Goal: Task Accomplishment & Management: Complete application form

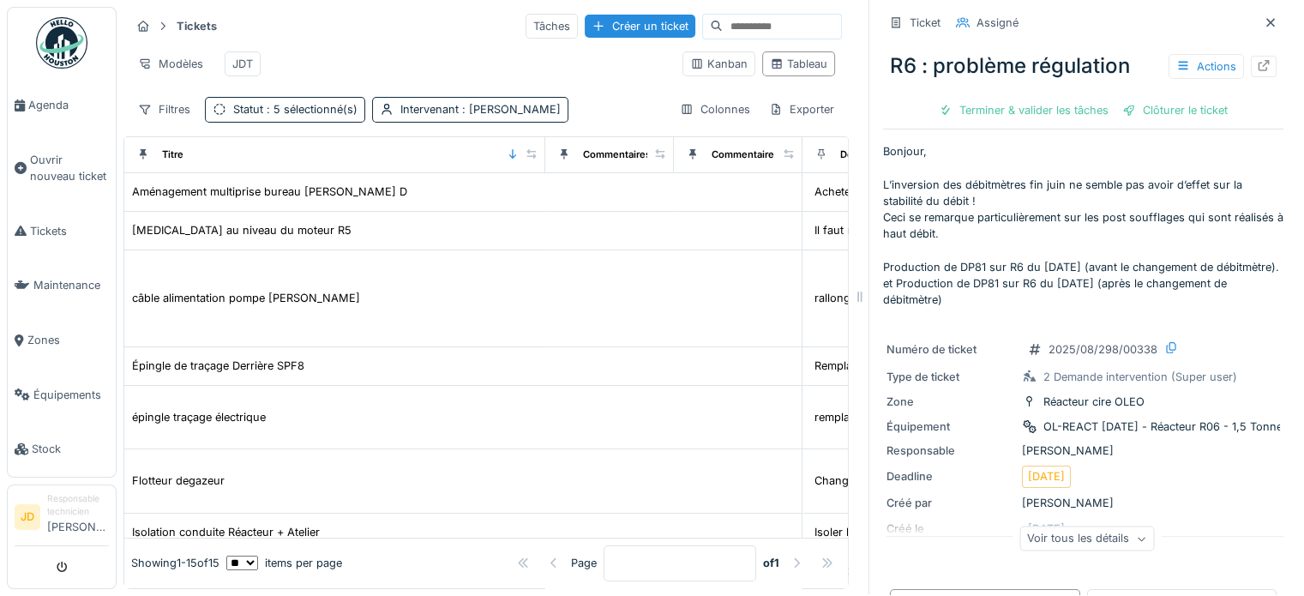
scroll to position [357, 0]
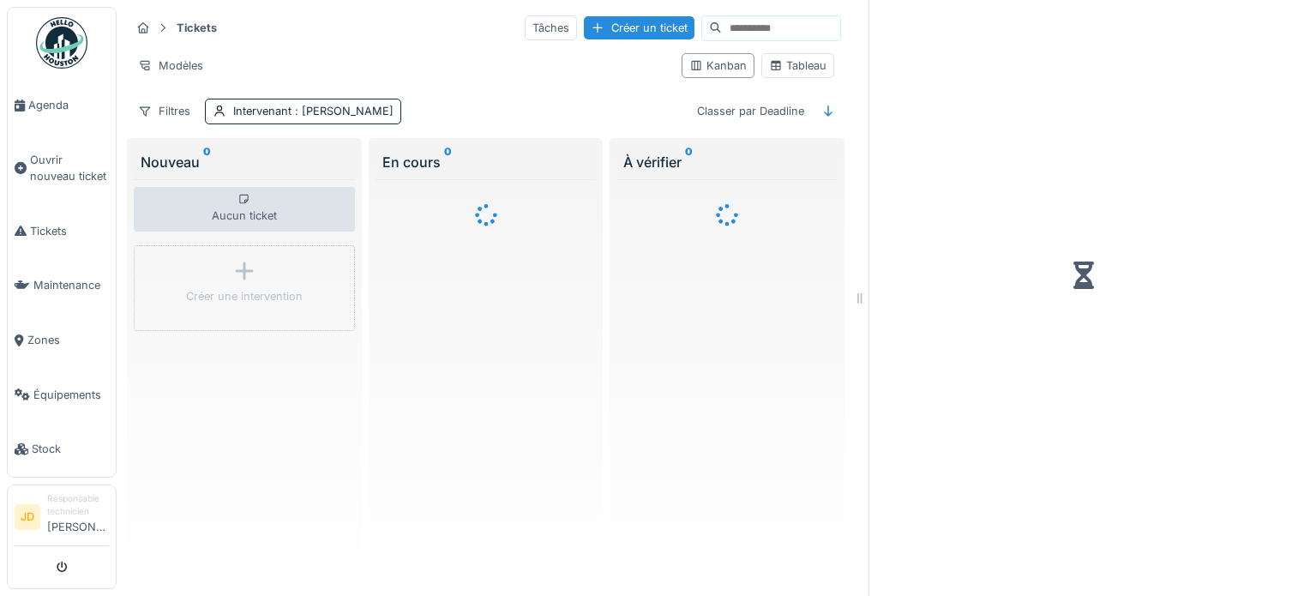
scroll to position [15, 0]
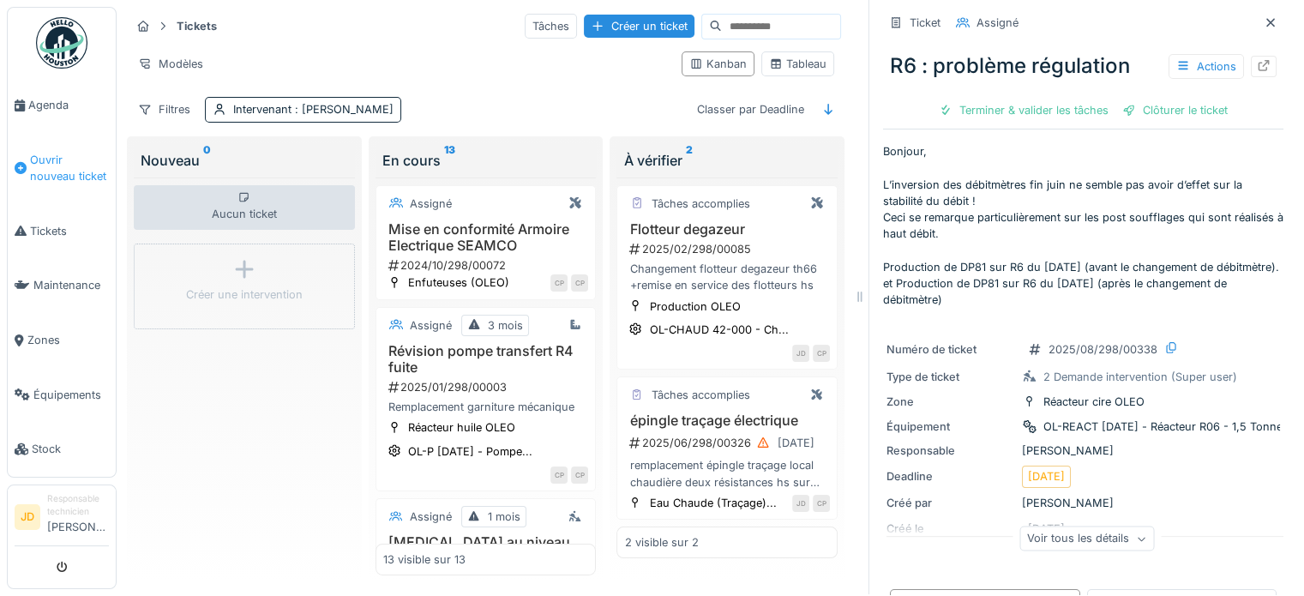
click at [59, 177] on span "Ouvrir nouveau ticket" at bounding box center [69, 168] width 79 height 33
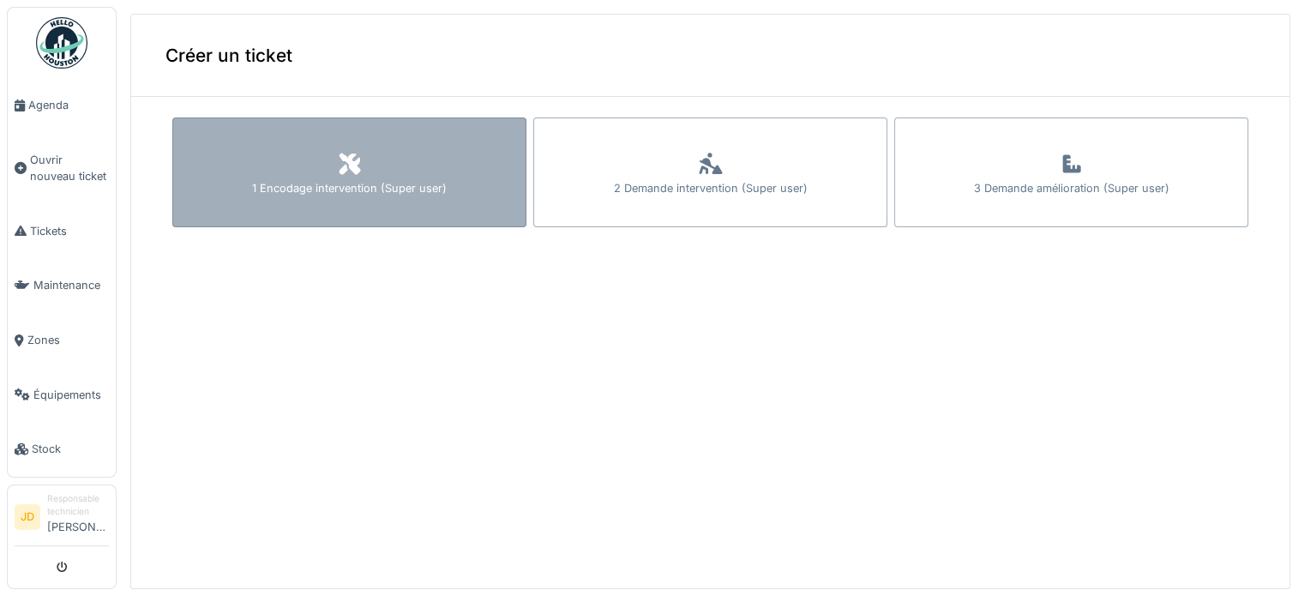
click at [439, 181] on div "1 Encodage intervention (Super user)" at bounding box center [349, 172] width 354 height 110
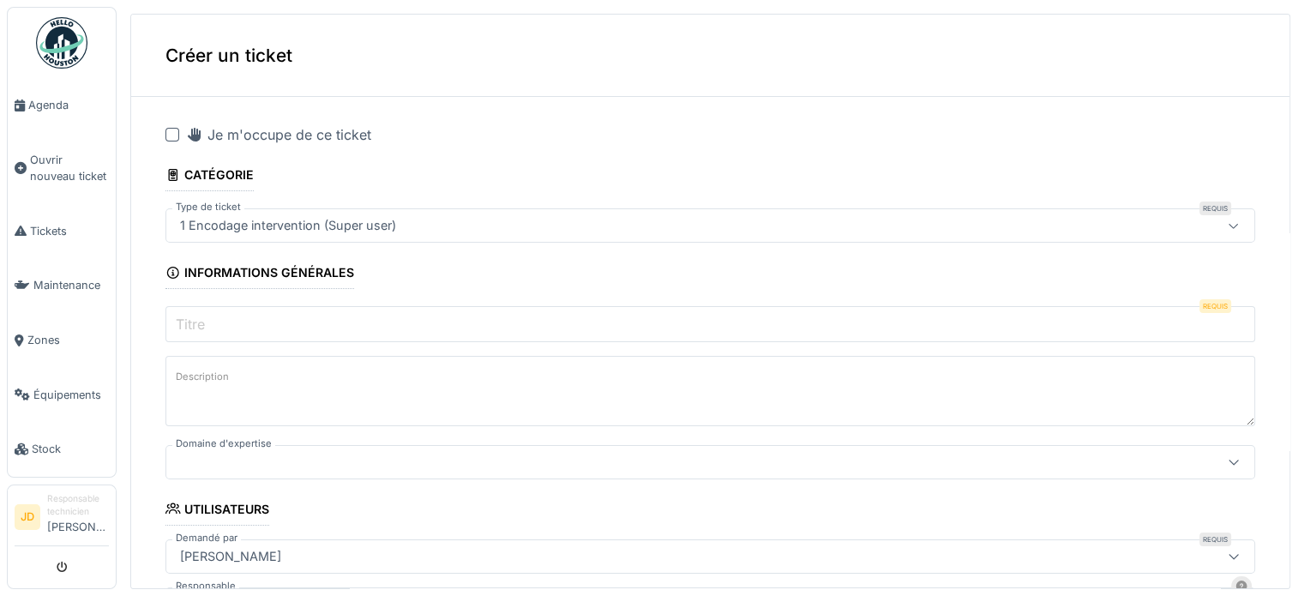
click at [219, 126] on div "Je m'occupe de ce ticket" at bounding box center [278, 134] width 185 height 21
drag, startPoint x: 264, startPoint y: 304, endPoint x: 262, endPoint y: 318, distance: 13.8
click at [262, 327] on input "Titre" at bounding box center [710, 324] width 1090 height 36
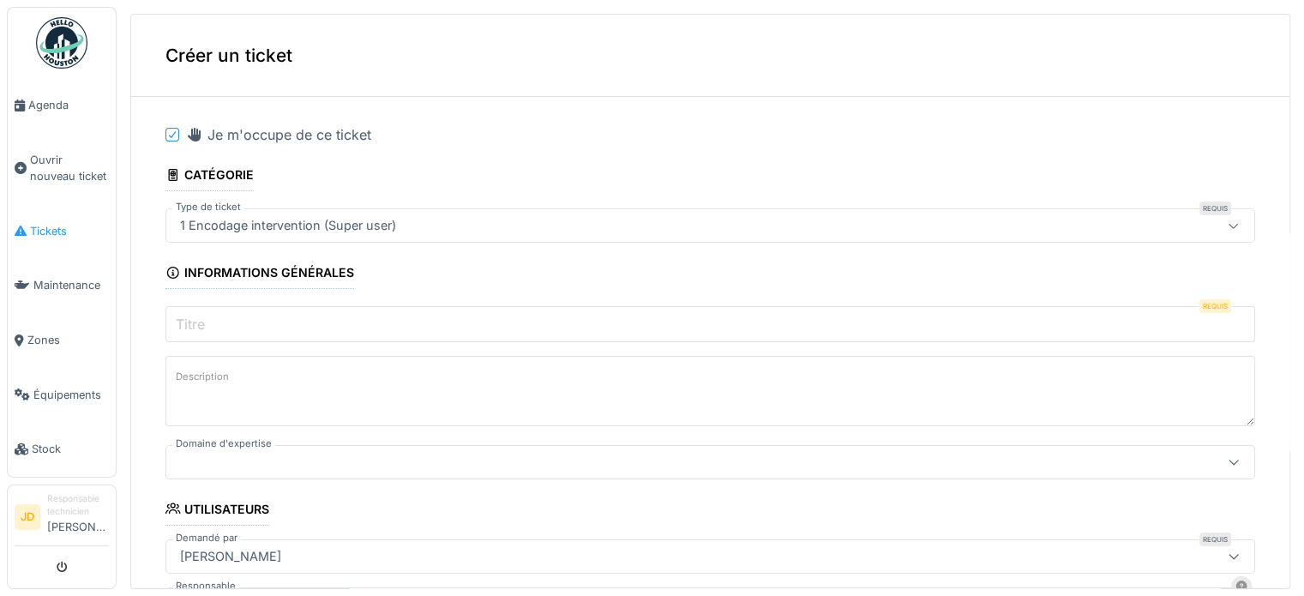
click at [68, 223] on span "Tickets" at bounding box center [69, 231] width 79 height 16
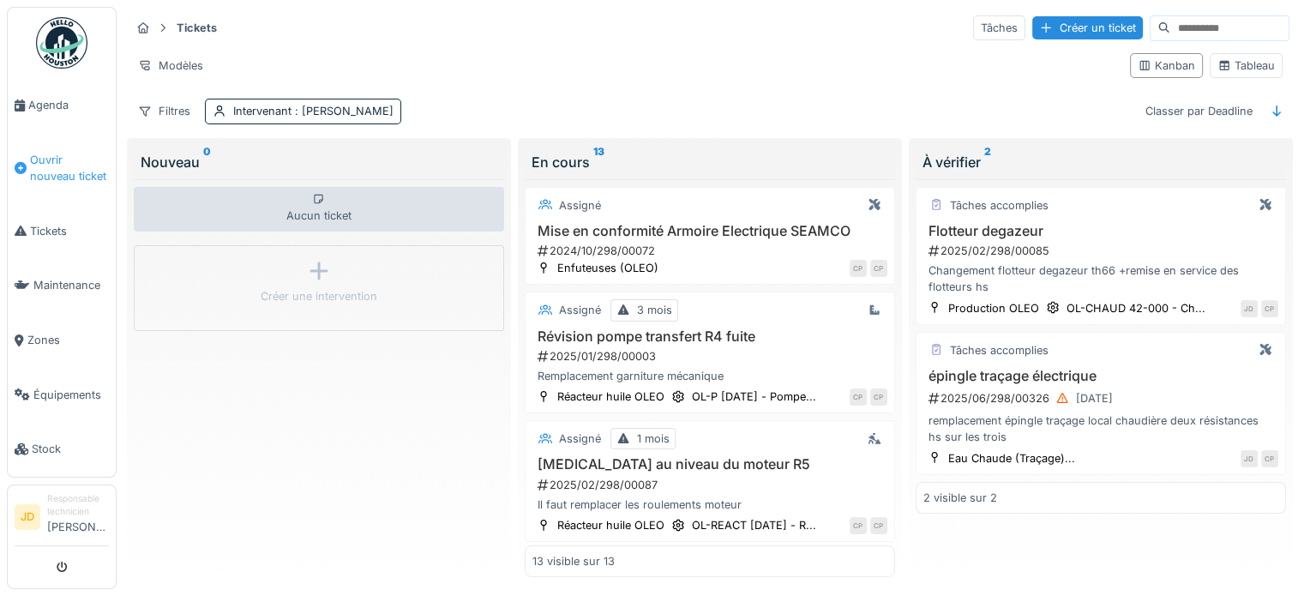
click at [32, 159] on span "Ouvrir nouveau ticket" at bounding box center [69, 168] width 79 height 33
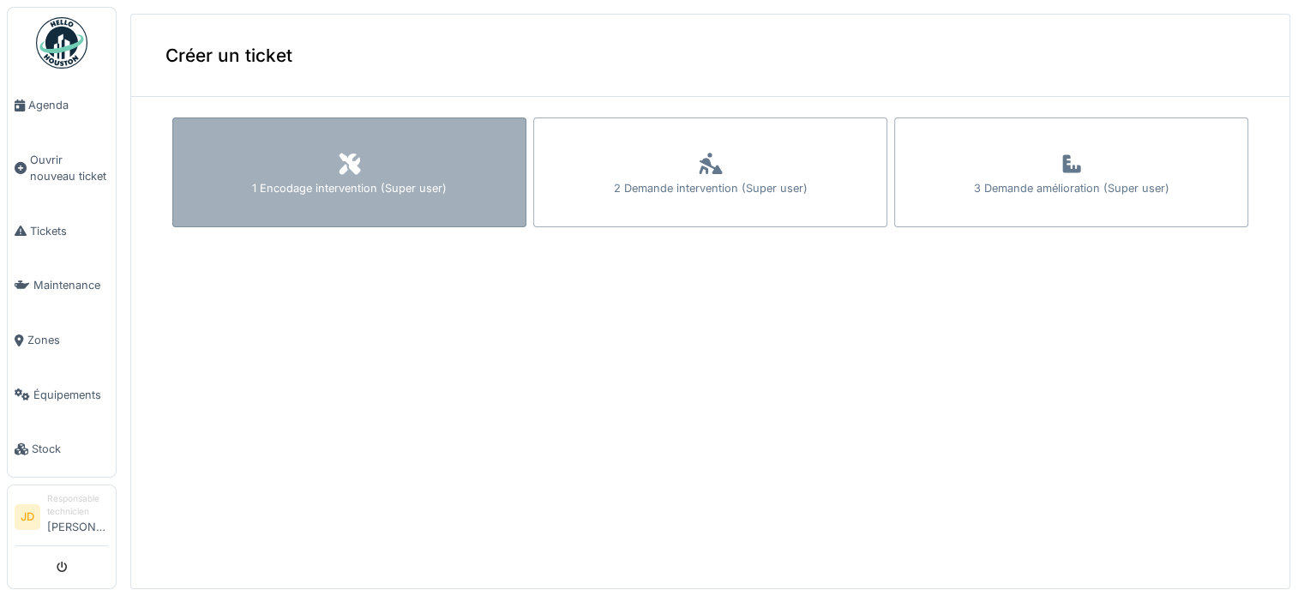
click at [268, 135] on div "1 Encodage intervention (Super user)" at bounding box center [349, 172] width 354 height 110
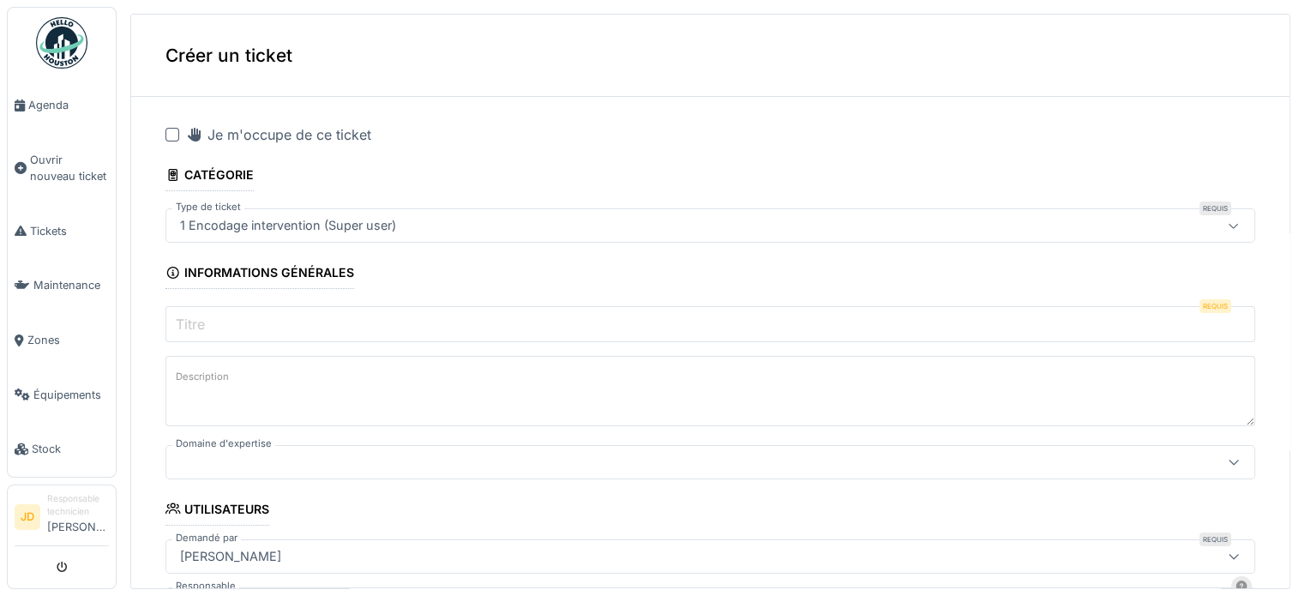
click at [249, 130] on div "Je m'occupe de ce ticket" at bounding box center [278, 134] width 185 height 21
drag, startPoint x: 273, startPoint y: 309, endPoint x: 274, endPoint y: 320, distance: 11.3
click at [273, 314] on input "Titre" at bounding box center [710, 324] width 1090 height 36
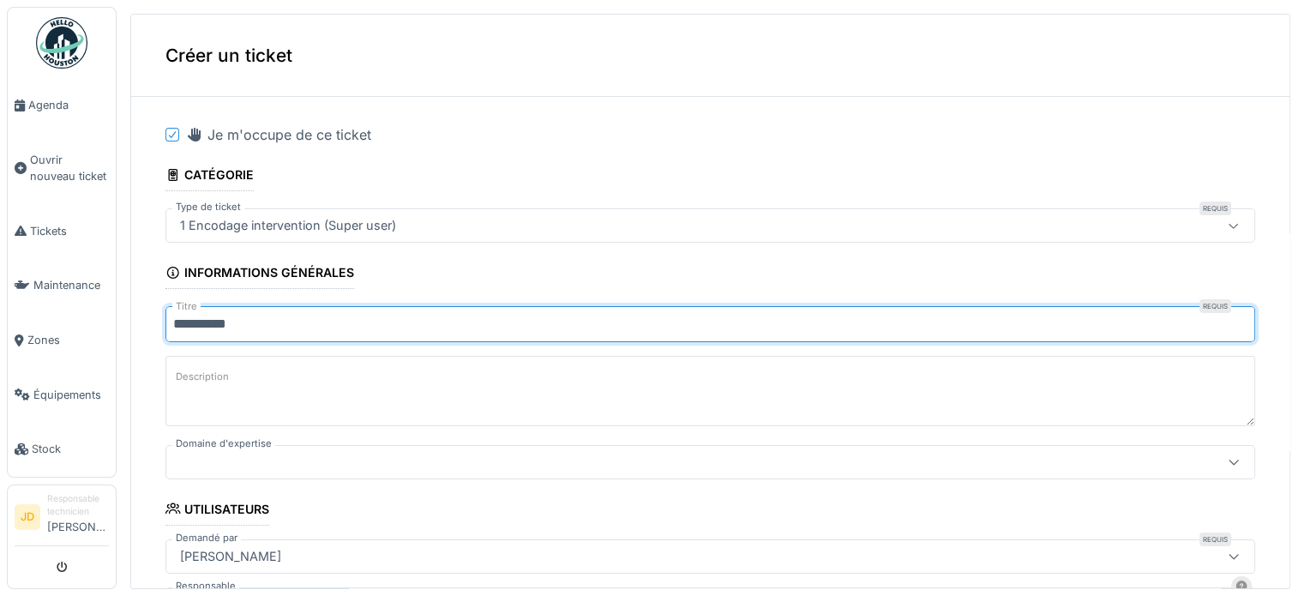
type input "**********"
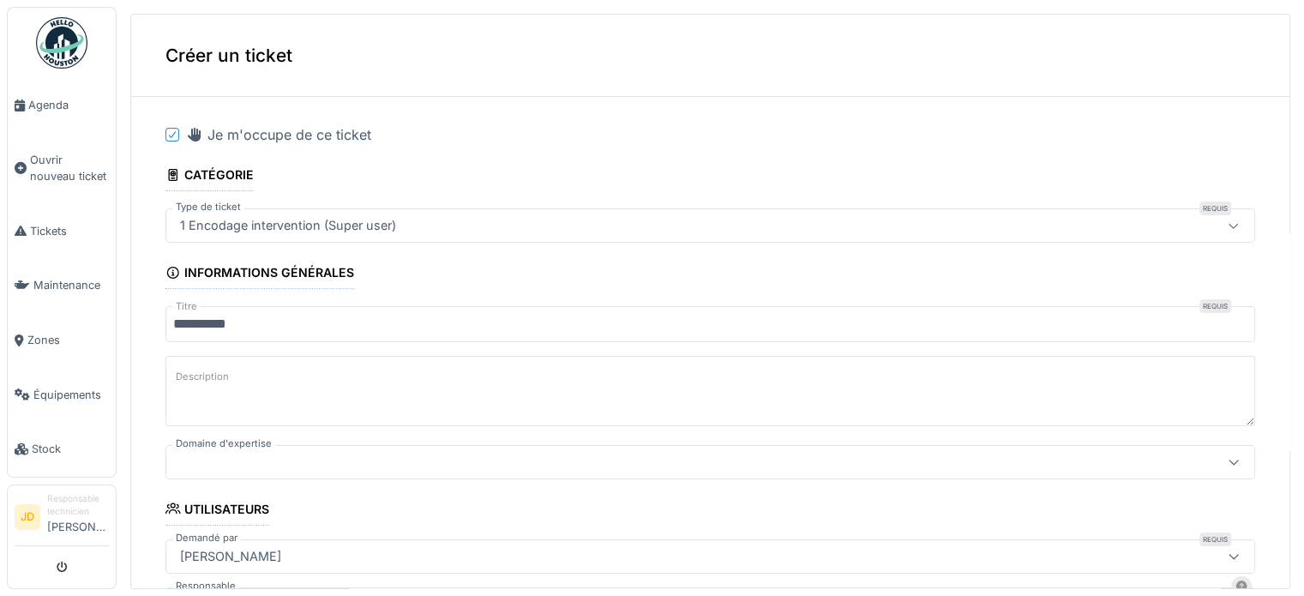
click at [271, 411] on textarea "Description" at bounding box center [710, 391] width 1090 height 70
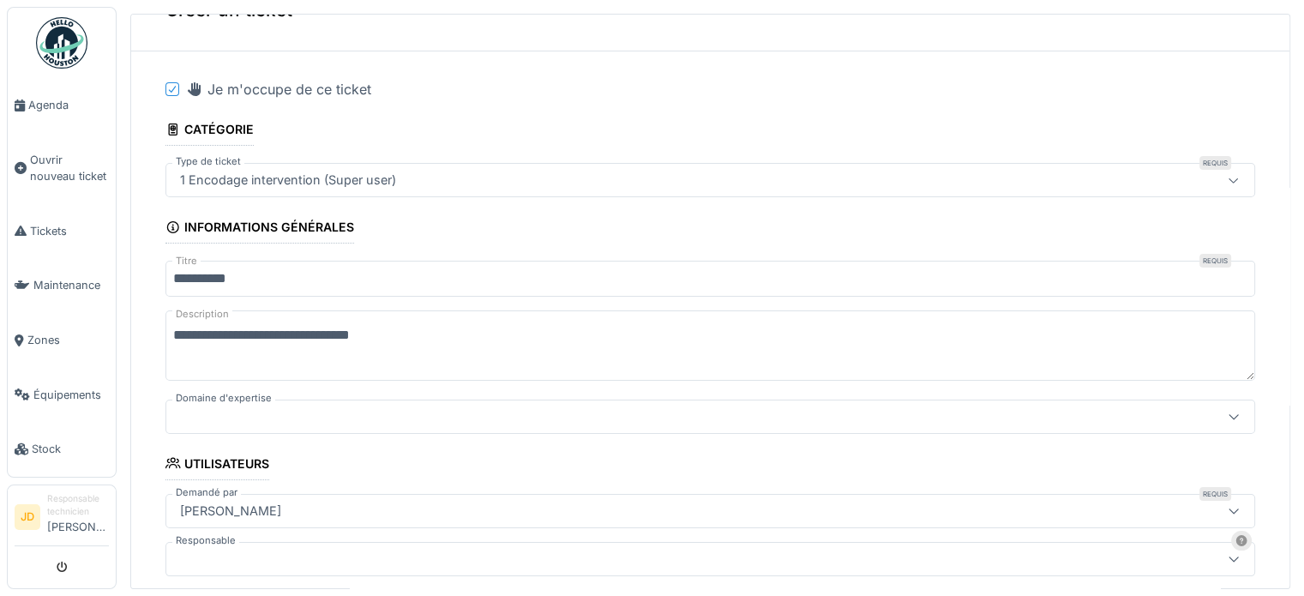
scroll to position [86, 0]
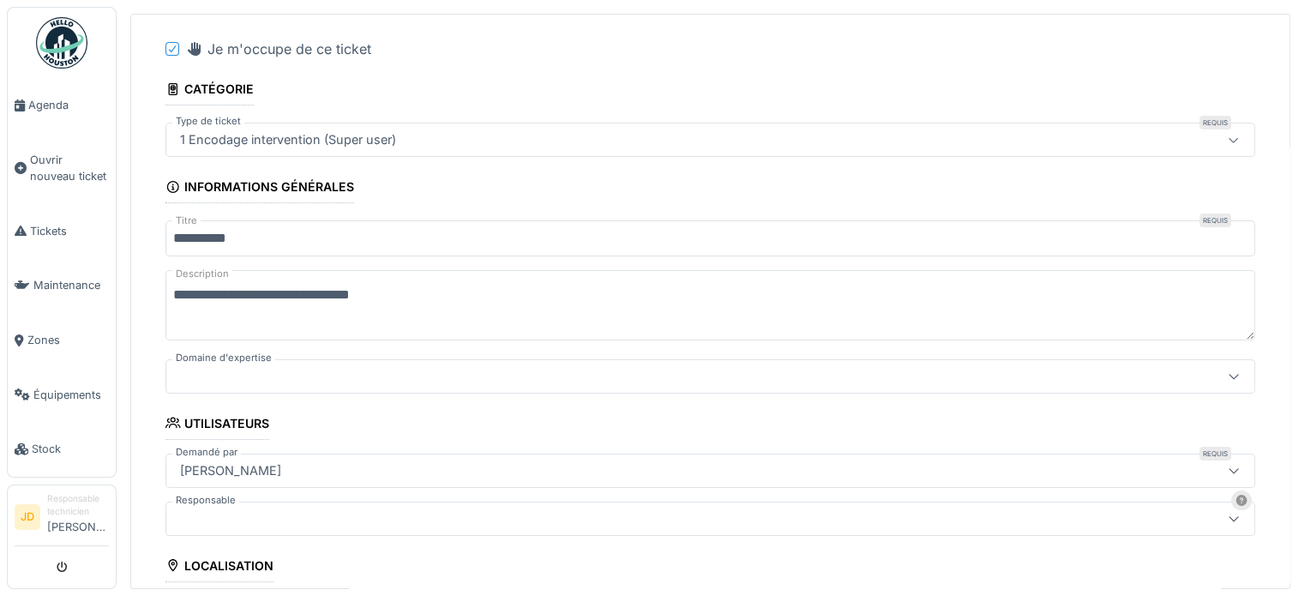
type textarea "**********"
click at [300, 373] on div at bounding box center [649, 376] width 953 height 19
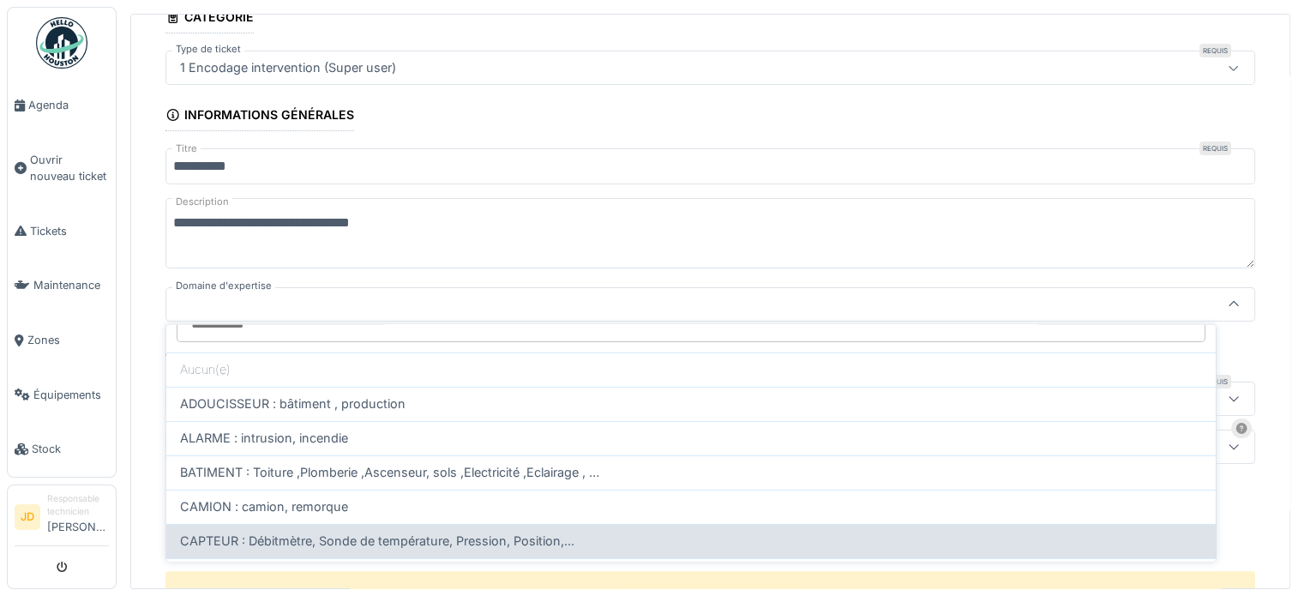
scroll to position [0, 0]
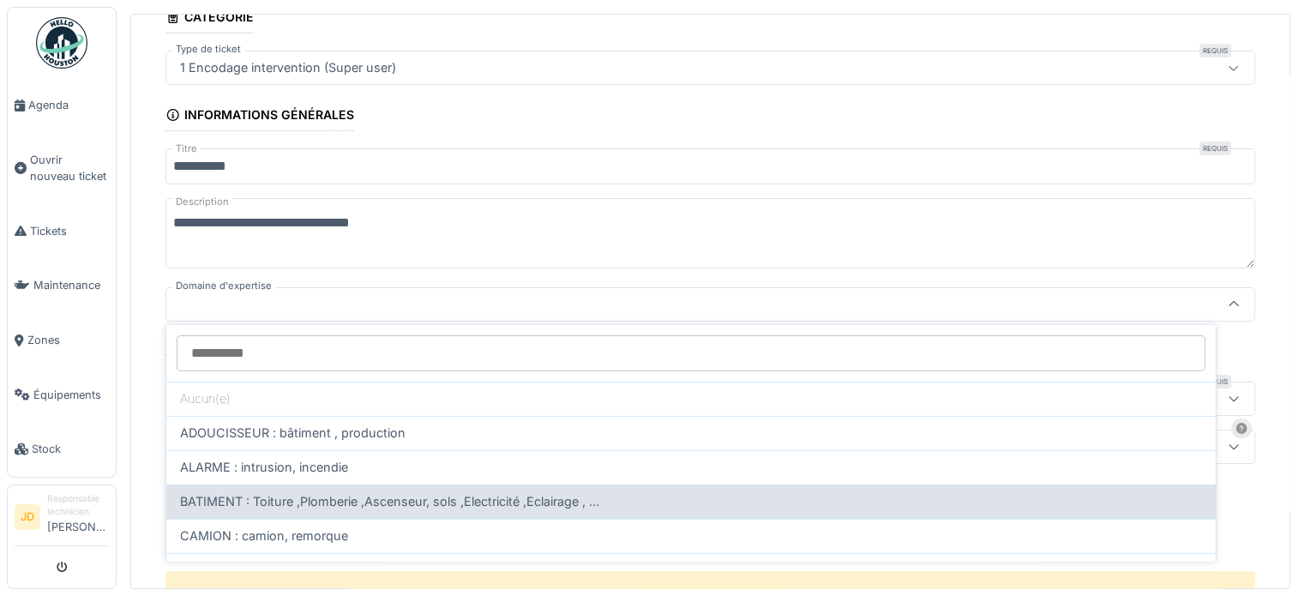
click at [262, 493] on span "BATIMENT : Toiture ,Plomberie ,Ascenseur, sols ,Electricité ,Eclairage , …" at bounding box center [389, 501] width 419 height 19
type input "****"
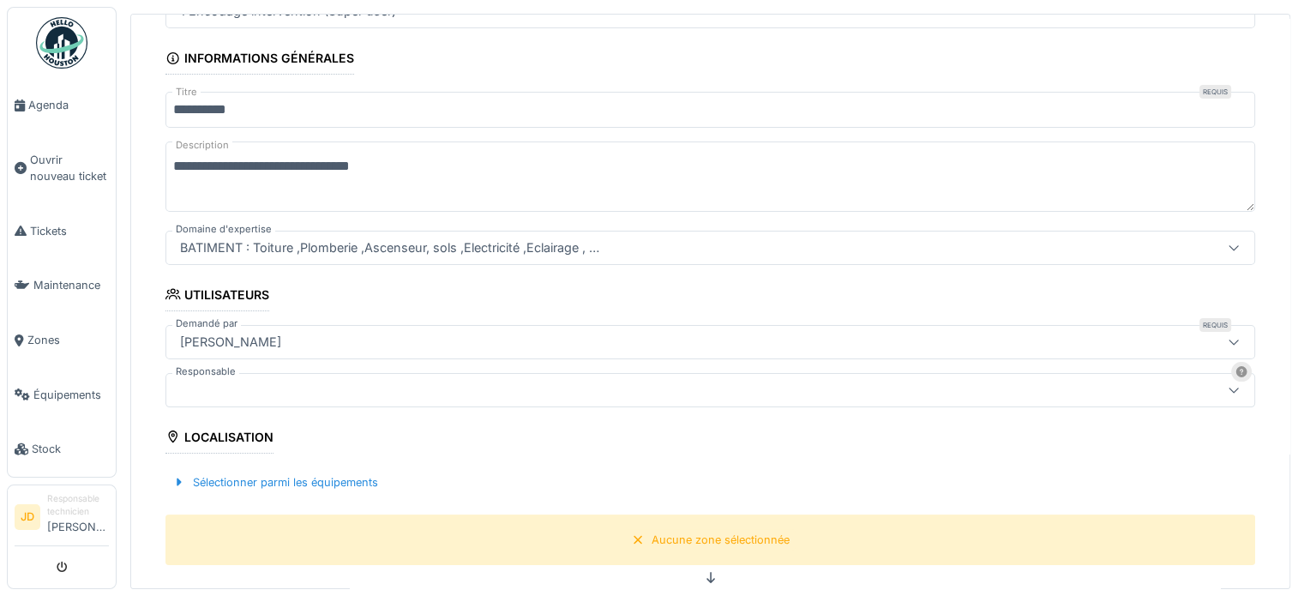
scroll to position [244, 0]
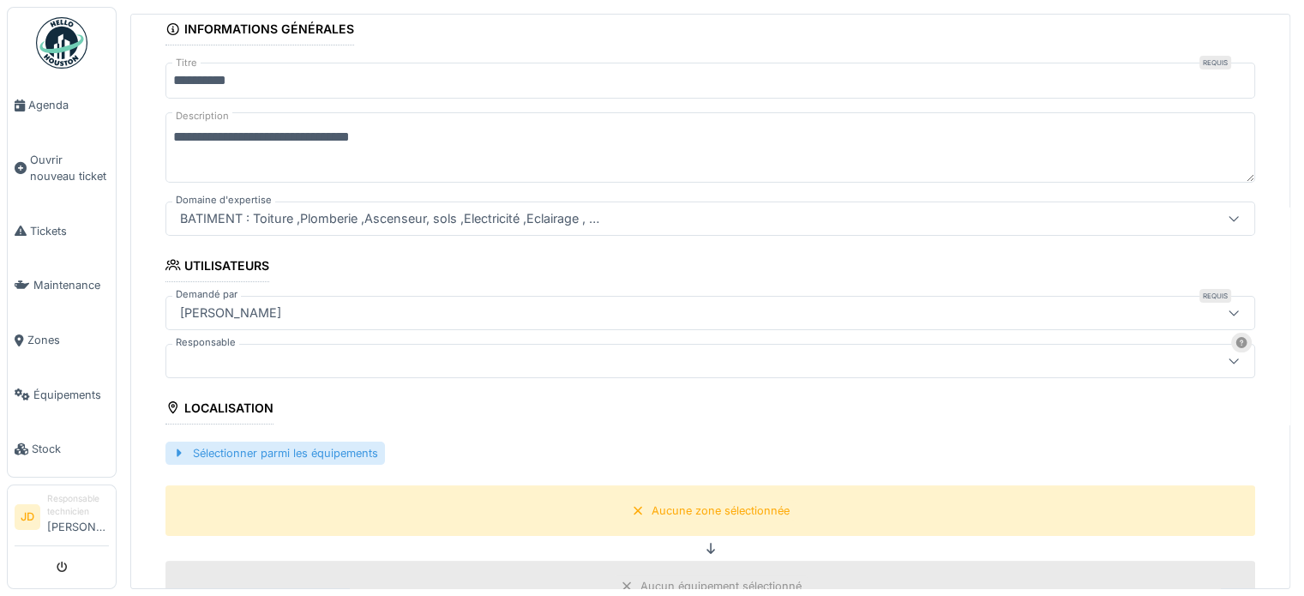
click at [328, 449] on div "Sélectionner parmi les équipements" at bounding box center [274, 453] width 219 height 23
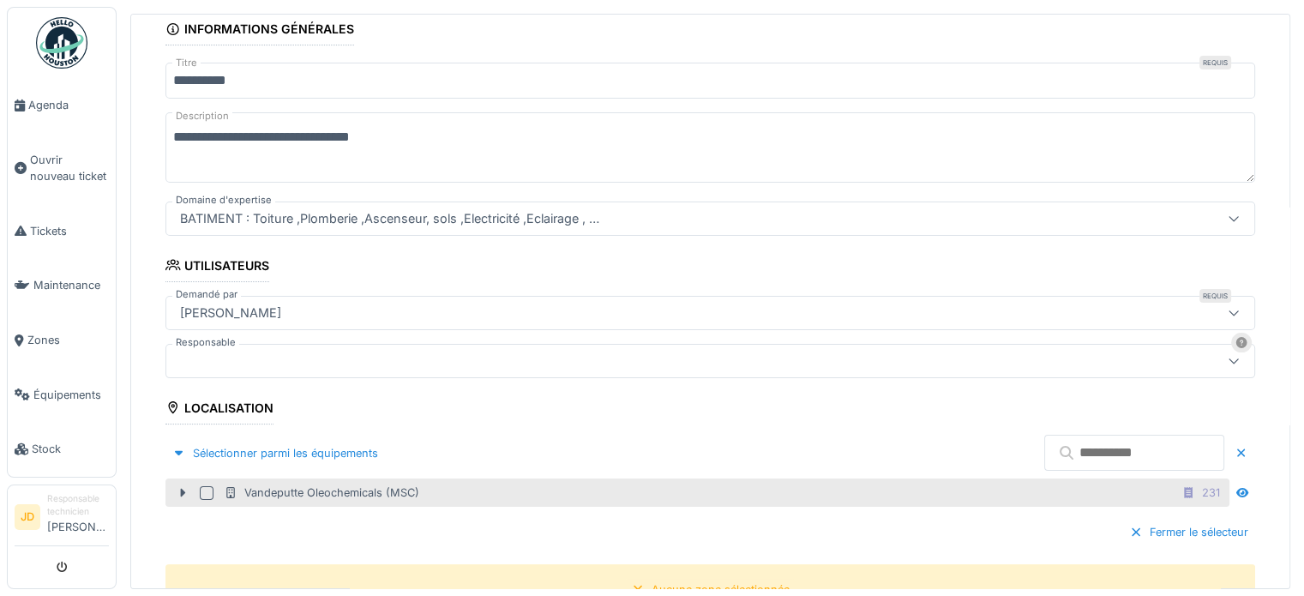
click at [326, 491] on div "Vandeputte Oleochemicals (MSC)" at bounding box center [321, 492] width 195 height 16
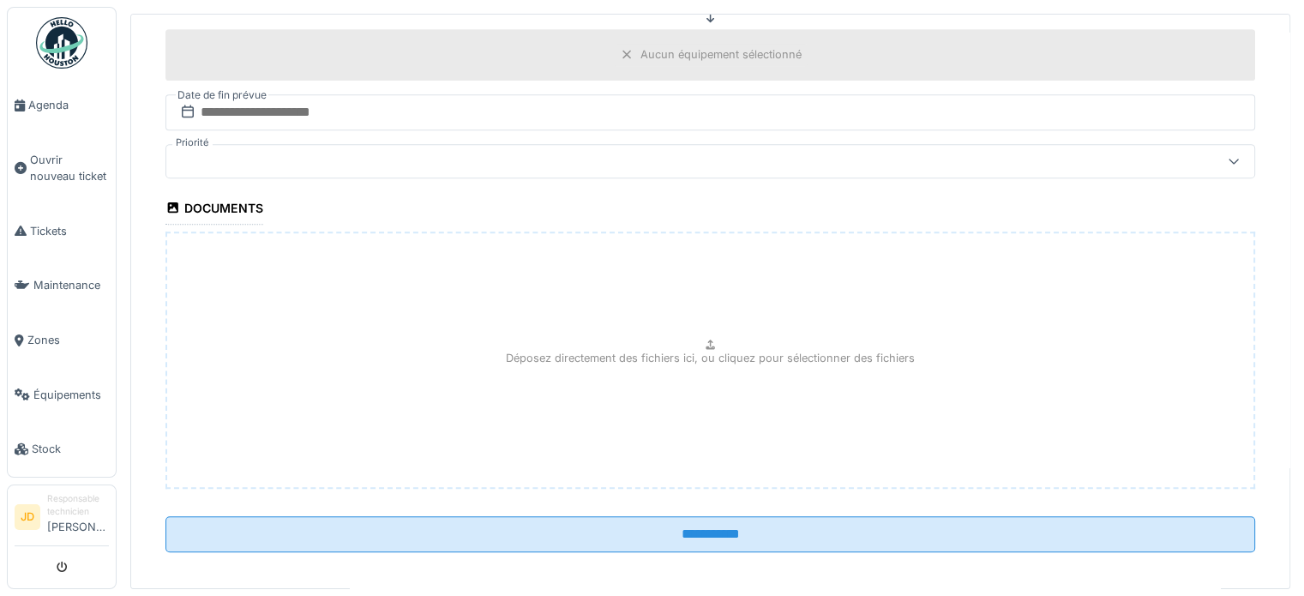
scroll to position [861, 0]
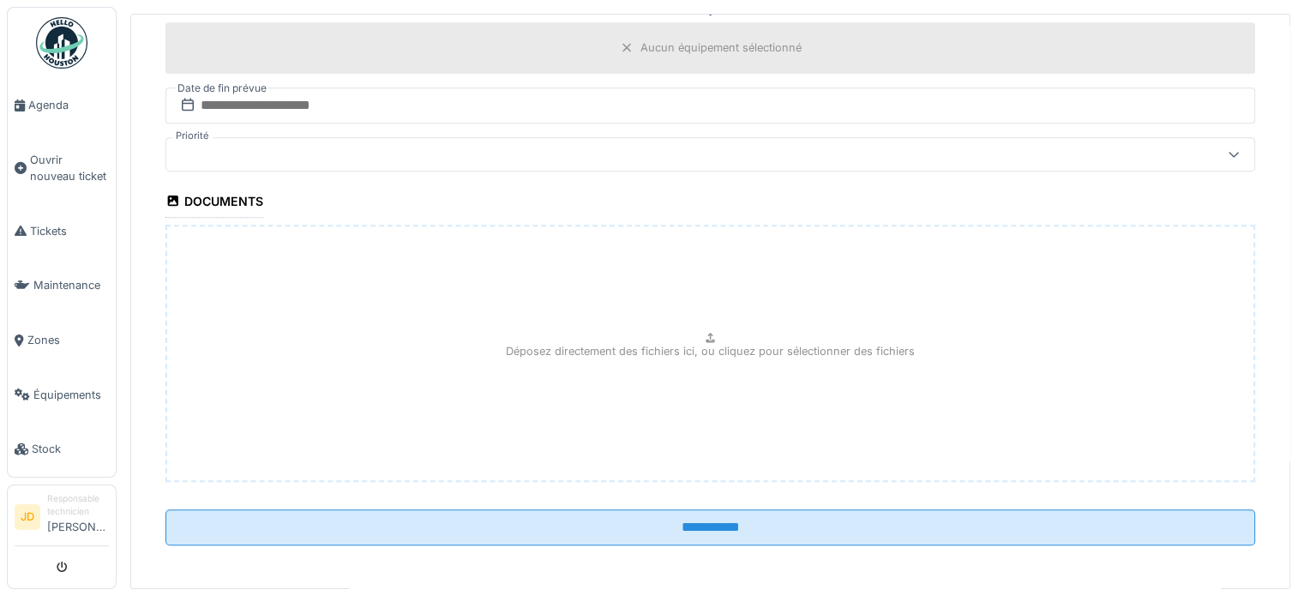
click at [706, 333] on icon at bounding box center [710, 338] width 9 height 10
type input "**********"
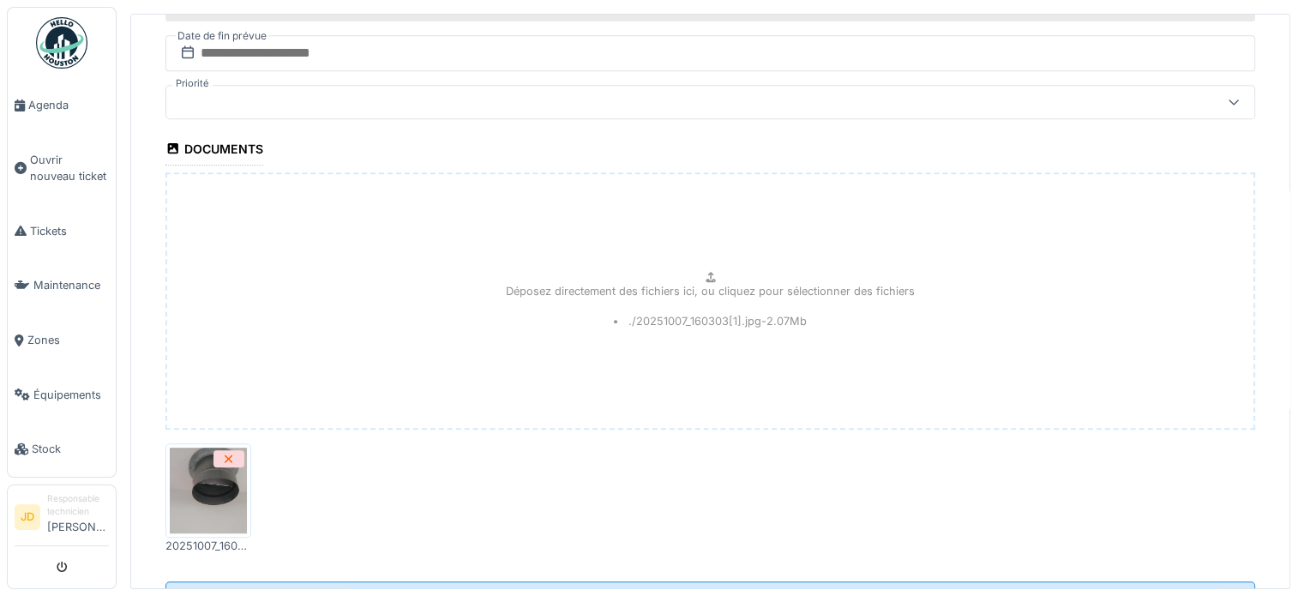
scroll to position [984, 0]
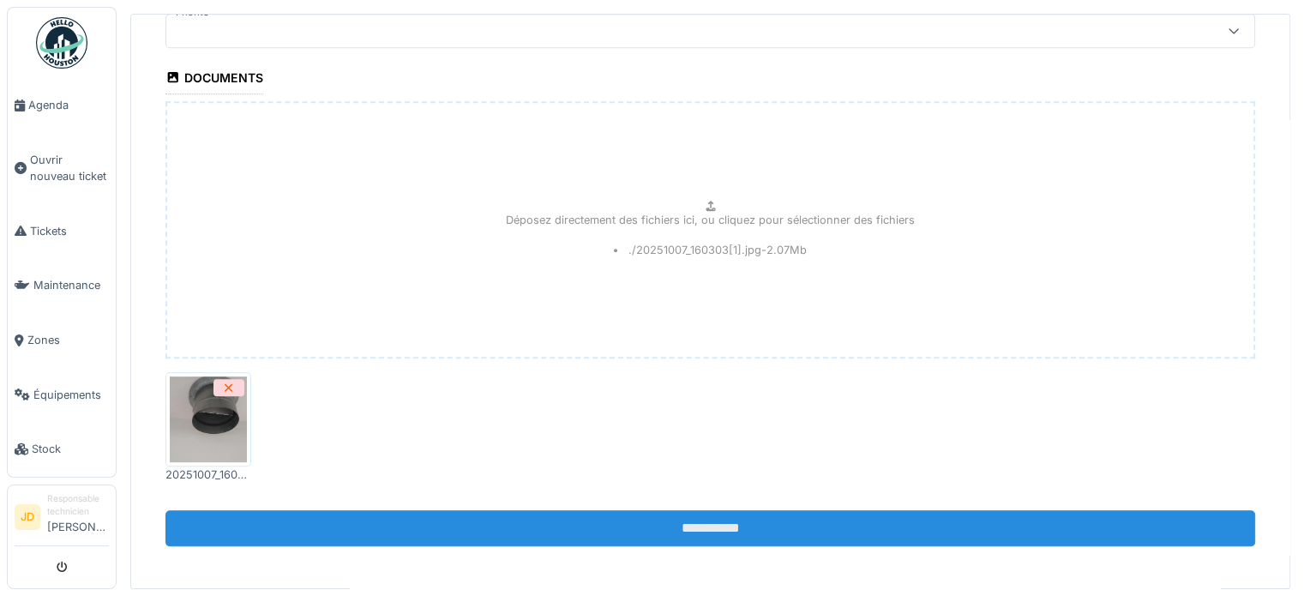
click at [621, 510] on input "**********" at bounding box center [710, 528] width 1090 height 36
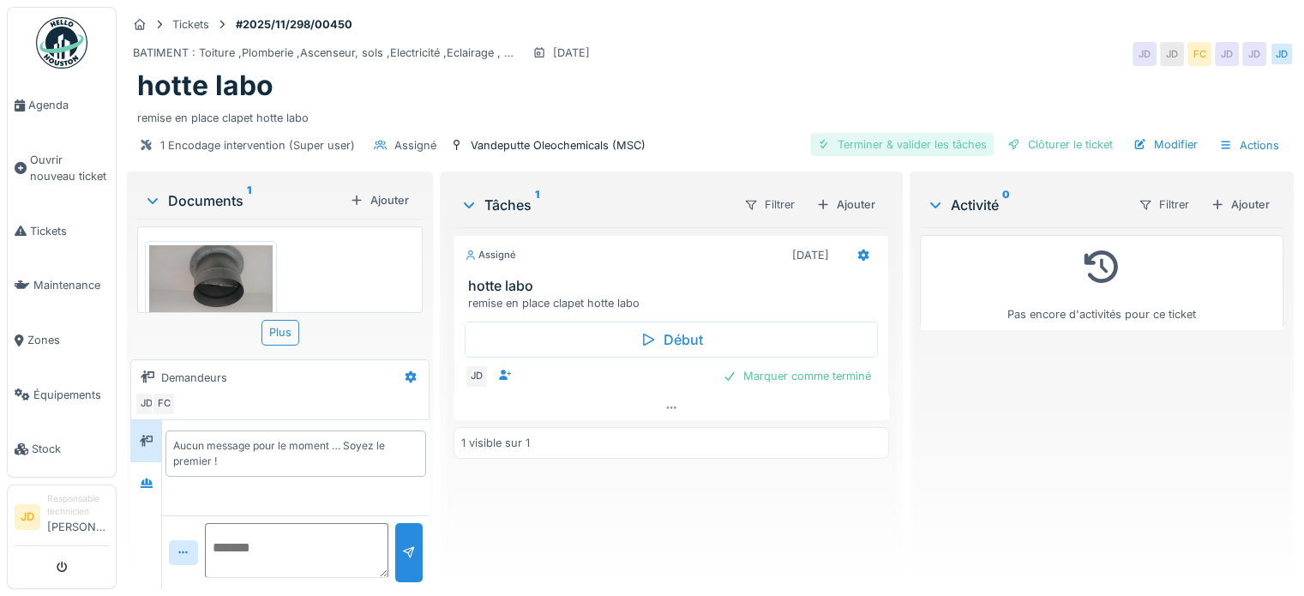
click at [913, 140] on div "Terminer & valider les tâches" at bounding box center [901, 144] width 183 height 23
click at [1047, 148] on div "Clôturer le ticket" at bounding box center [1060, 144] width 119 height 23
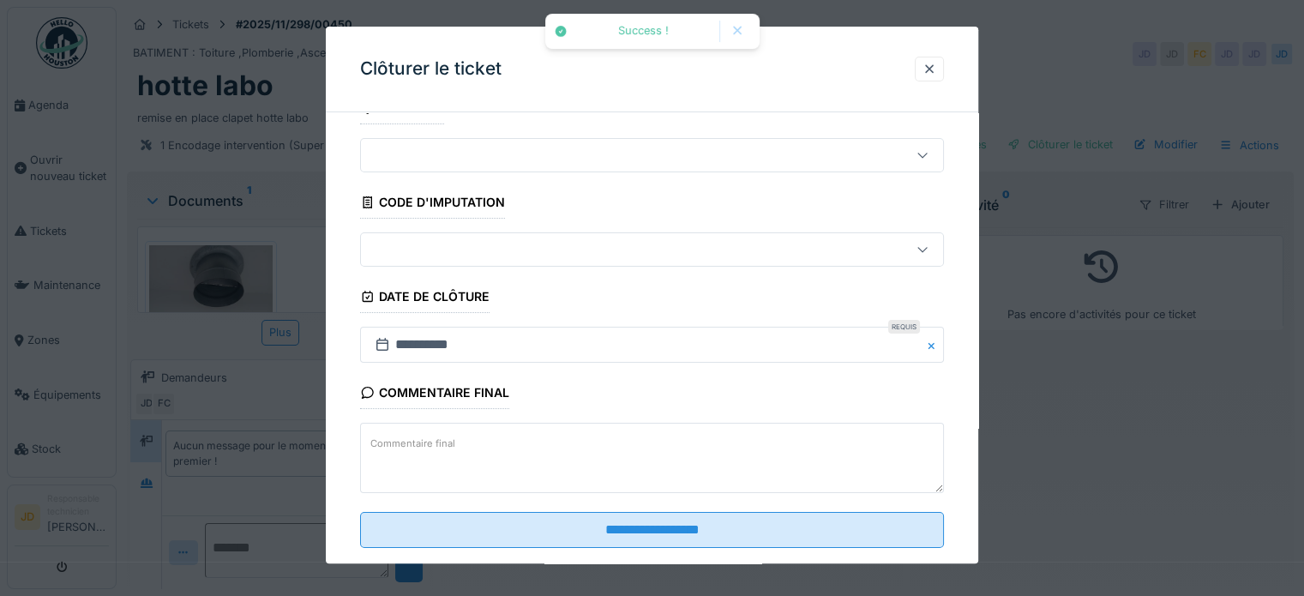
scroll to position [65, 0]
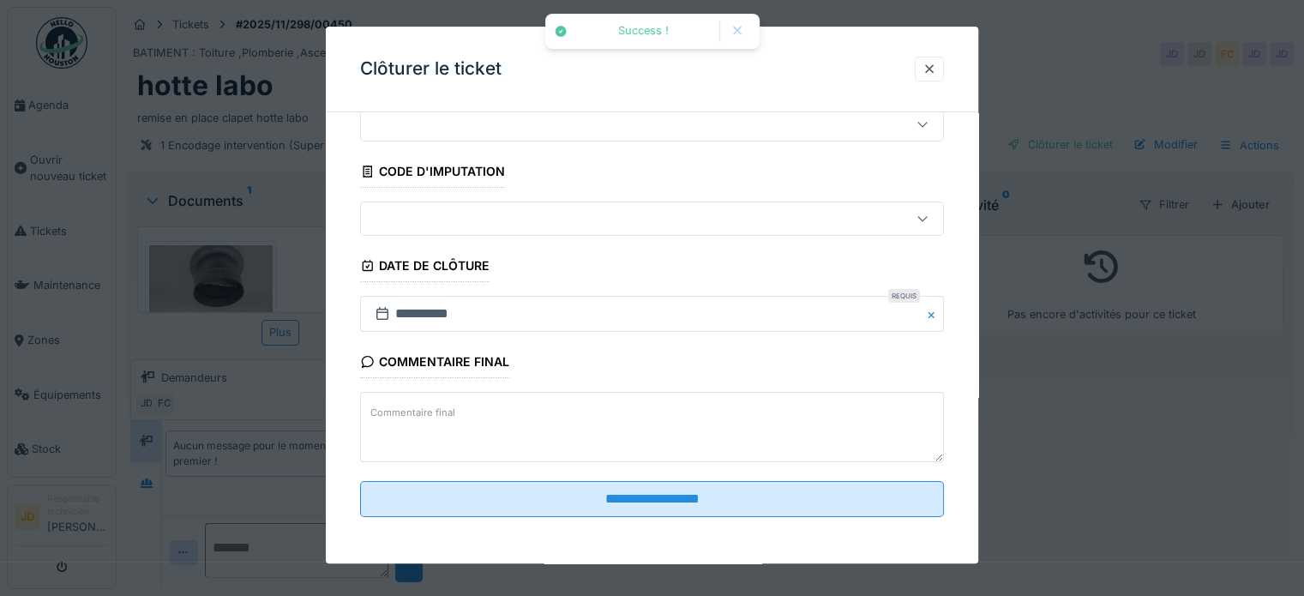
click at [791, 469] on fieldset "**********" at bounding box center [652, 296] width 584 height 470
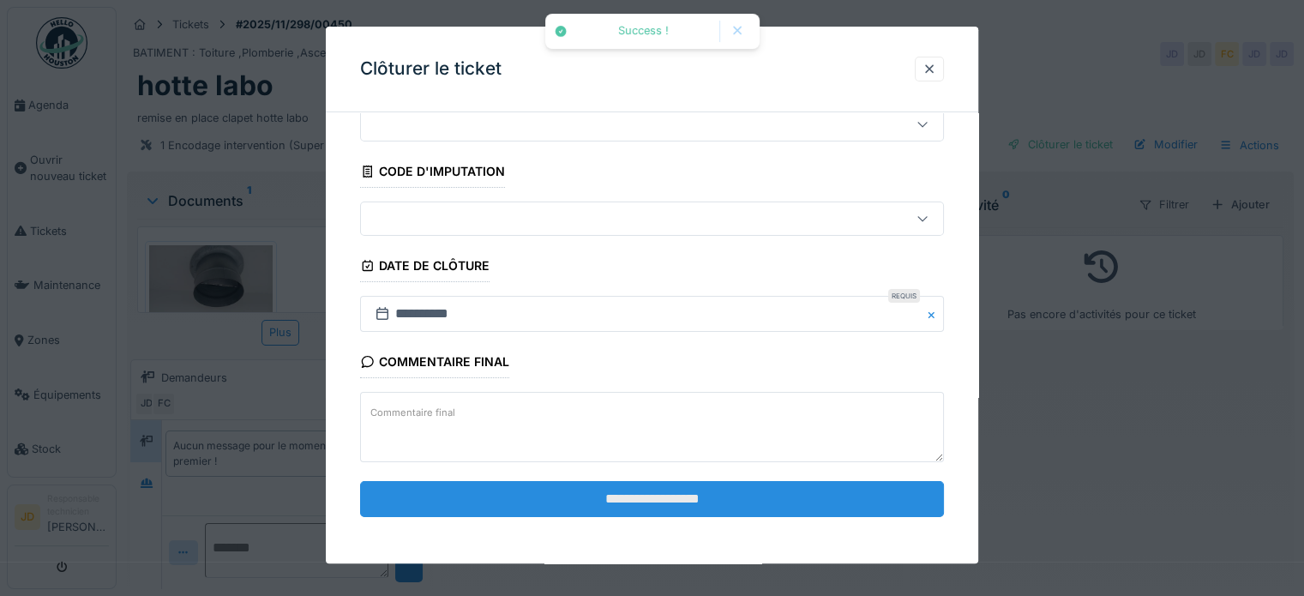
click at [792, 484] on input "**********" at bounding box center [652, 499] width 584 height 36
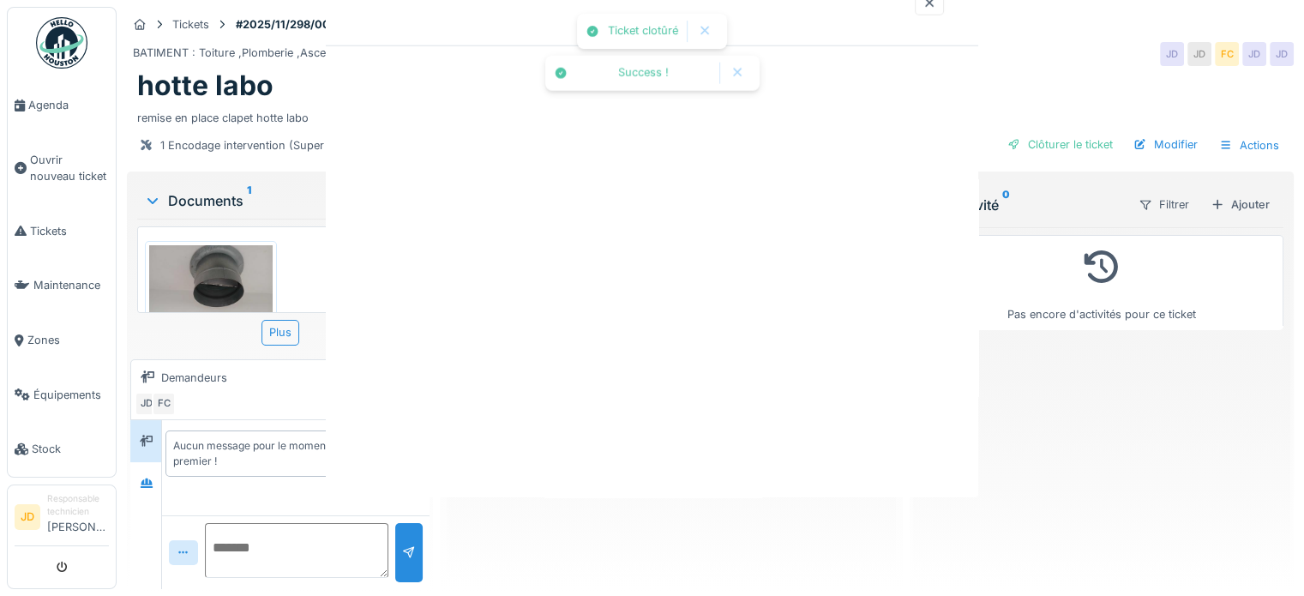
scroll to position [0, 0]
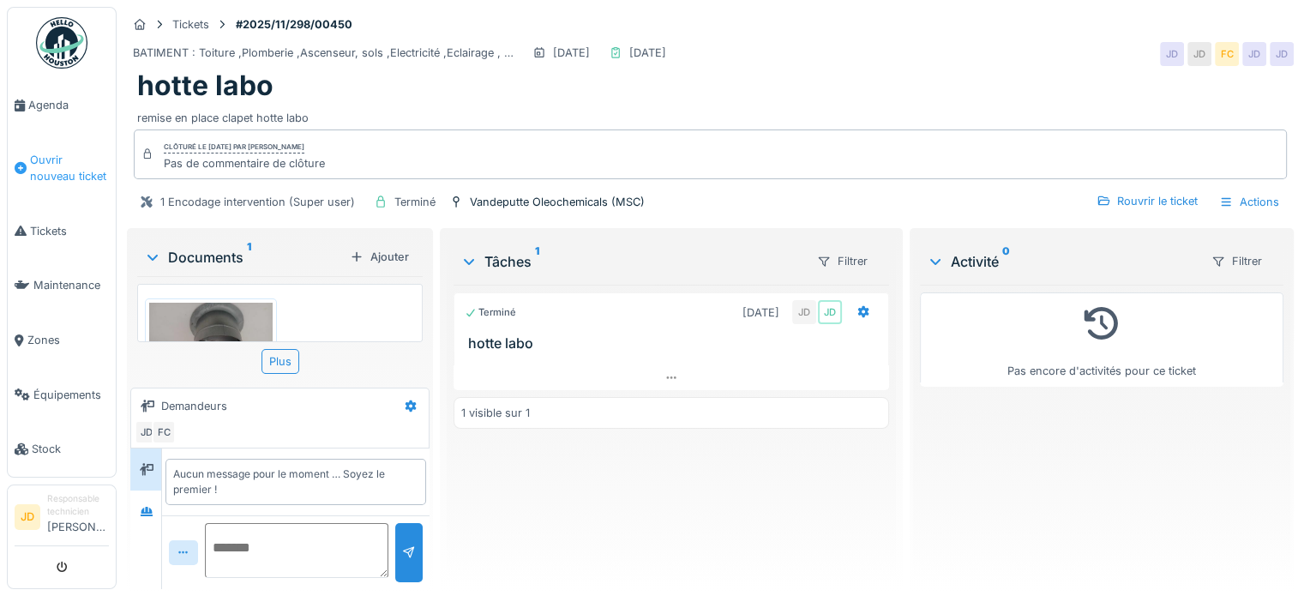
click at [71, 167] on span "Ouvrir nouveau ticket" at bounding box center [69, 168] width 79 height 33
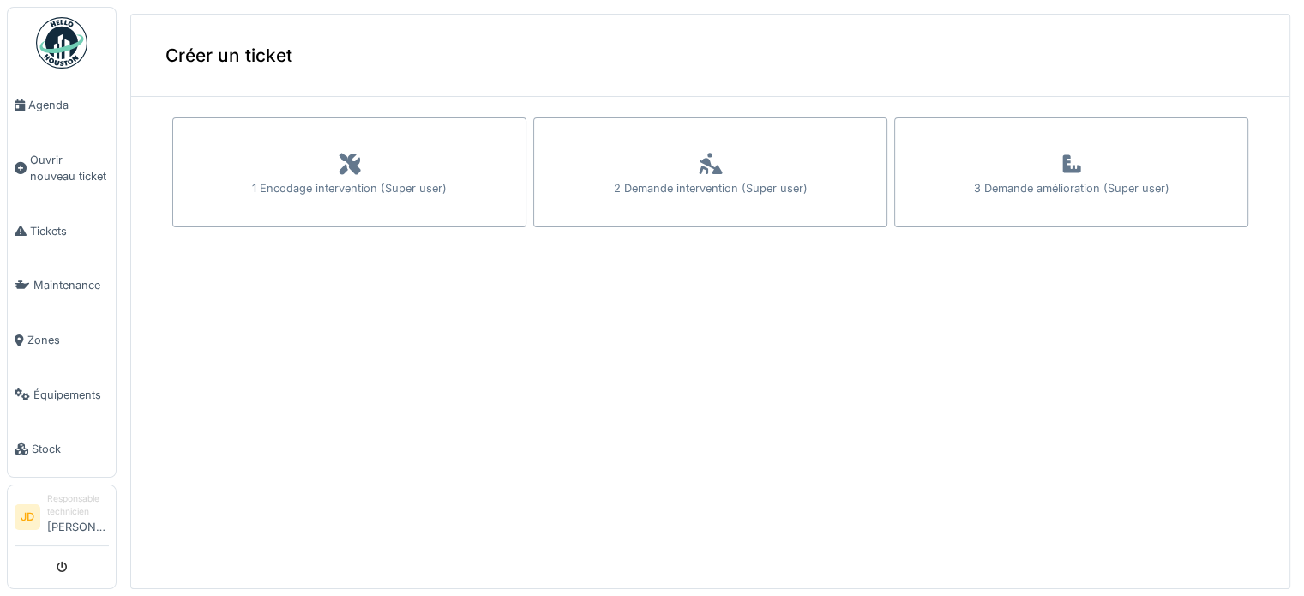
click at [352, 171] on icon at bounding box center [350, 163] width 26 height 21
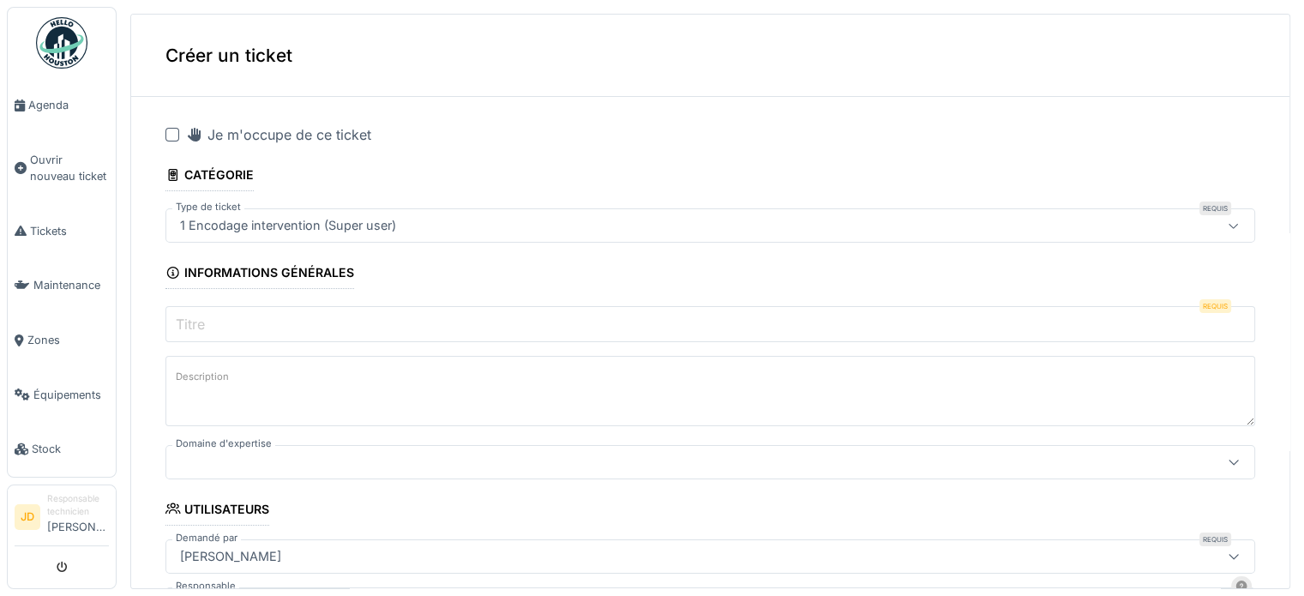
click at [243, 142] on div "Je m'occupe de ce ticket" at bounding box center [278, 134] width 185 height 21
click at [302, 309] on input "Titre" at bounding box center [710, 324] width 1090 height 36
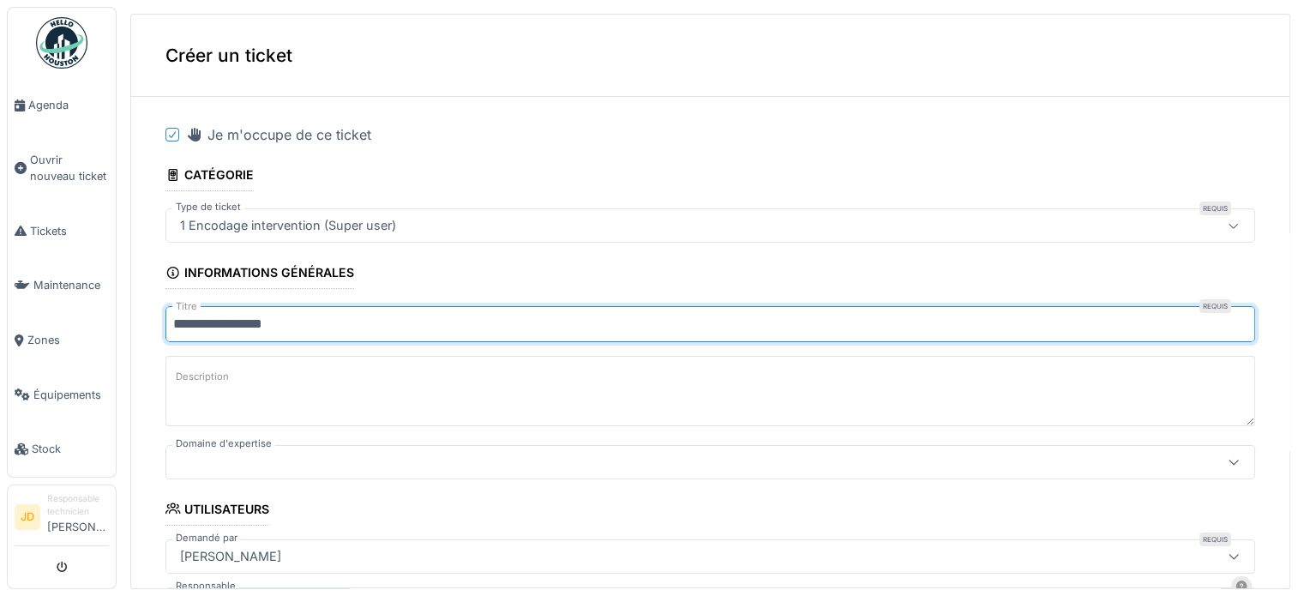
type input "**********"
click at [339, 369] on textarea "Description" at bounding box center [710, 391] width 1090 height 70
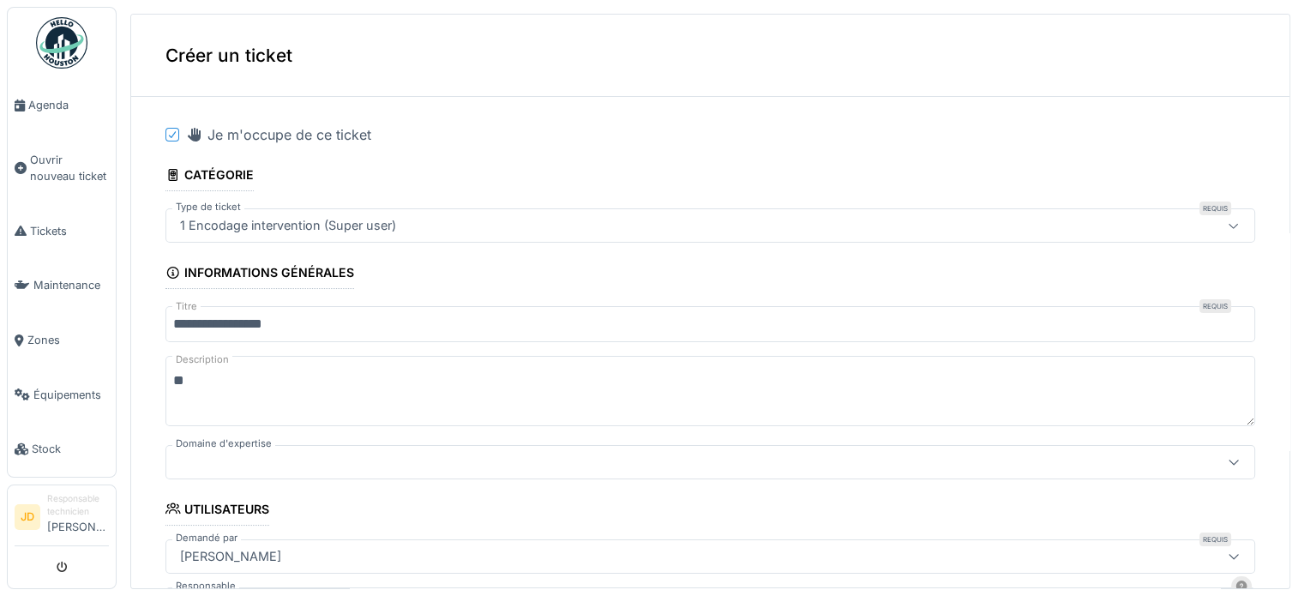
type textarea "*"
type textarea "**********"
click at [350, 459] on div at bounding box center [649, 462] width 953 height 19
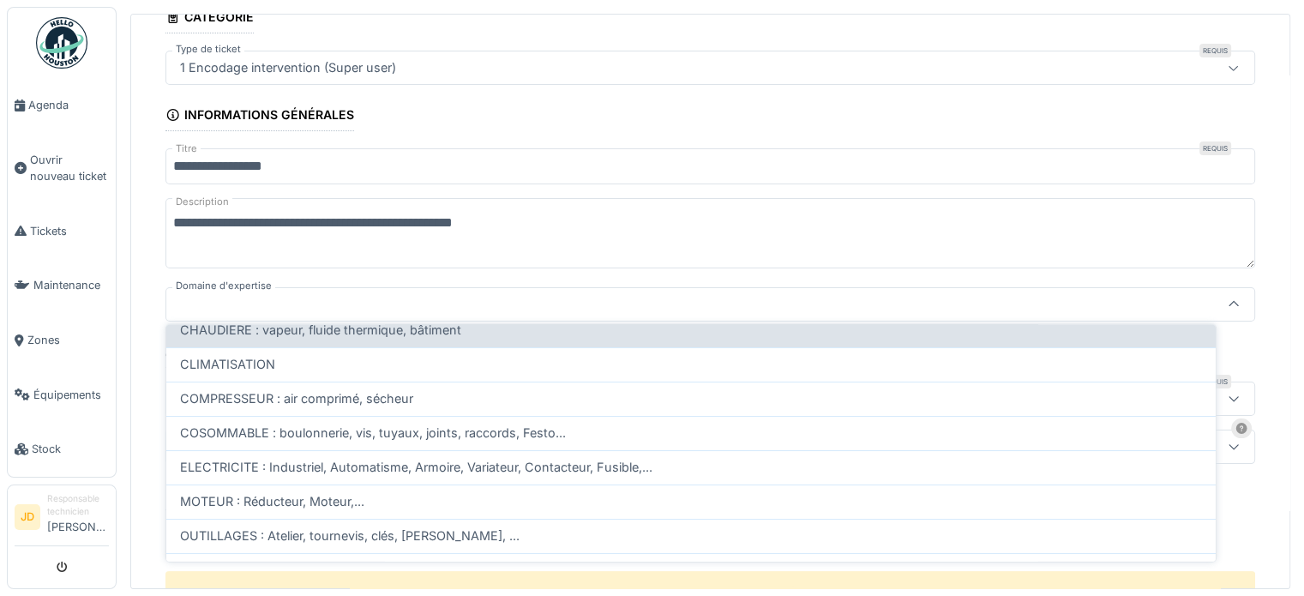
scroll to position [429, 0]
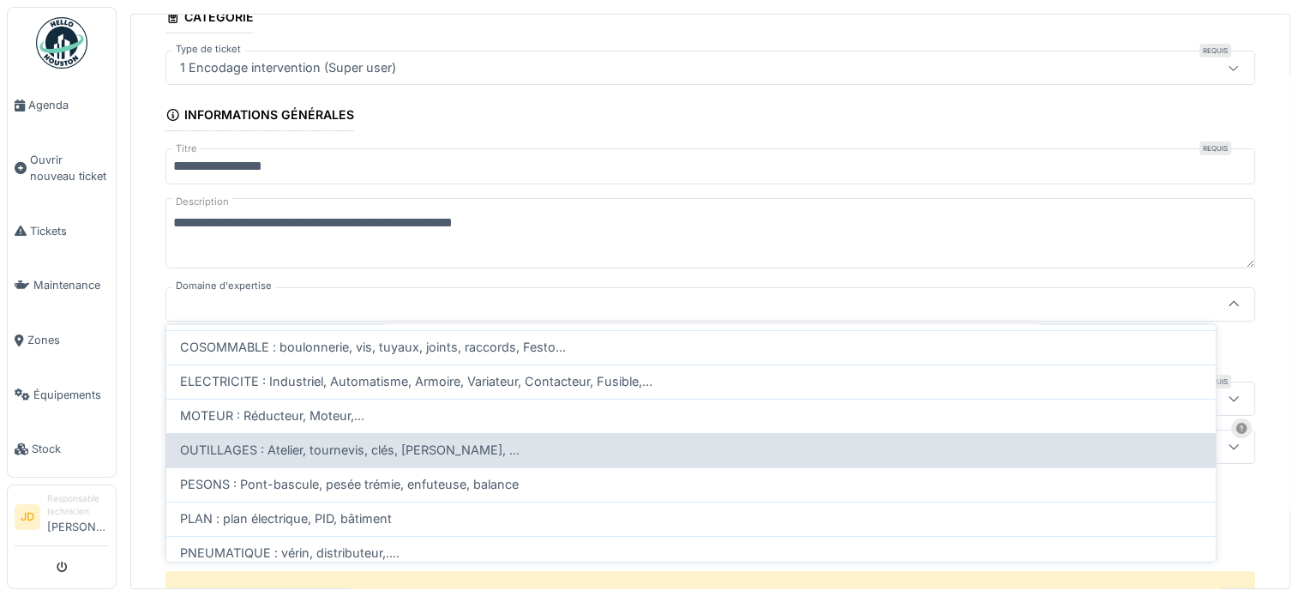
click at [336, 455] on div "OUTILLAGES : Atelier, tournevis, clés, [PERSON_NAME], ..." at bounding box center [690, 450] width 1049 height 34
type input "****"
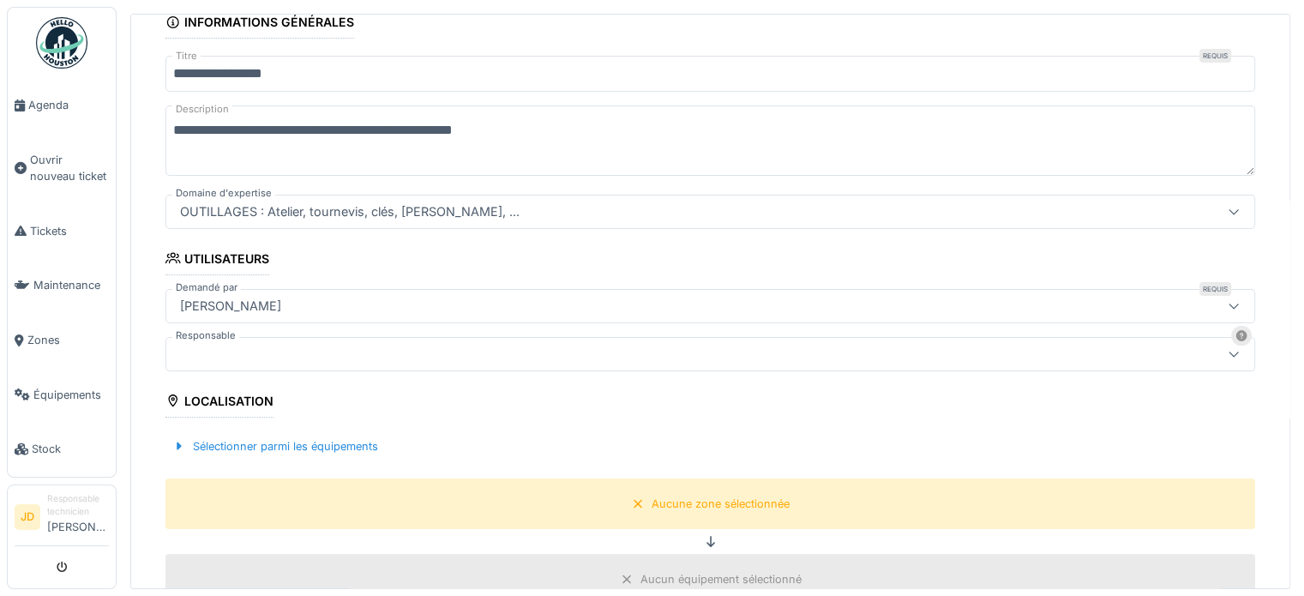
scroll to position [329, 0]
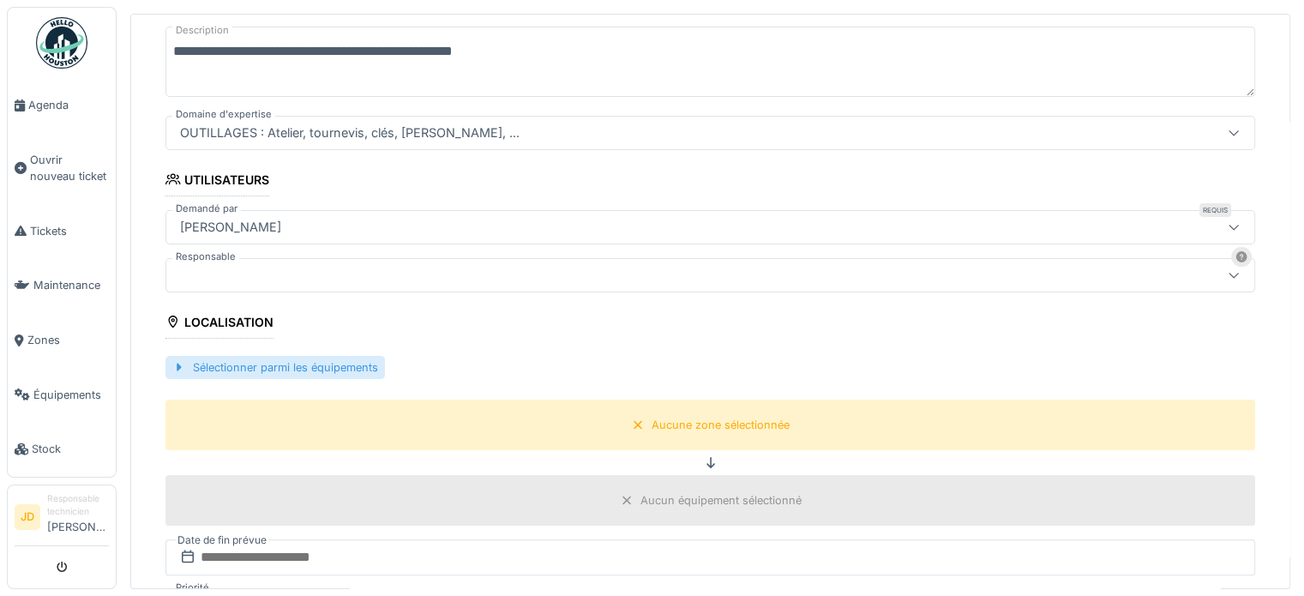
click at [313, 361] on div "Sélectionner parmi les équipements" at bounding box center [274, 367] width 219 height 23
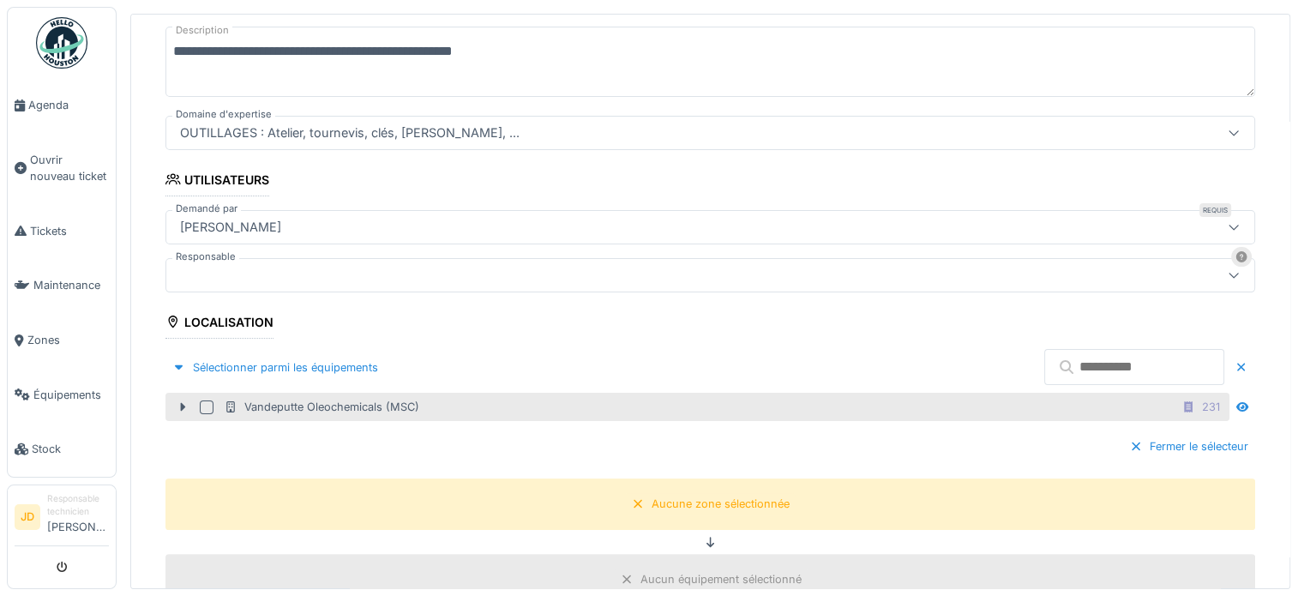
click at [344, 399] on div "Vandeputte Oleochemicals (MSC)" at bounding box center [321, 407] width 195 height 16
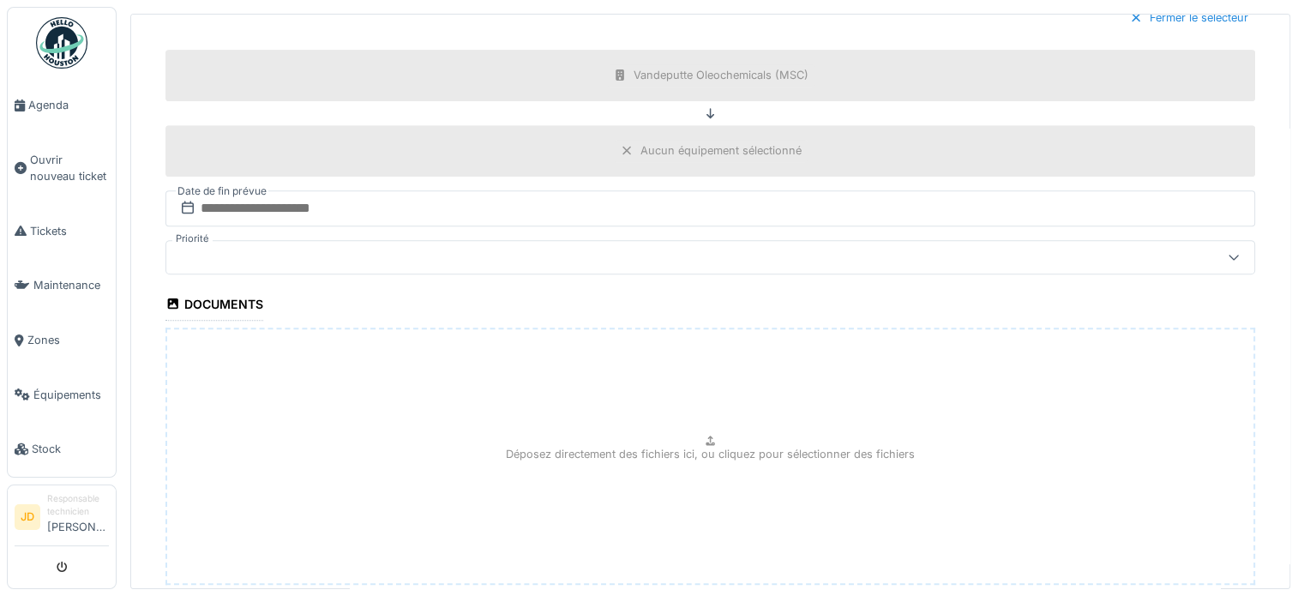
scroll to position [861, 0]
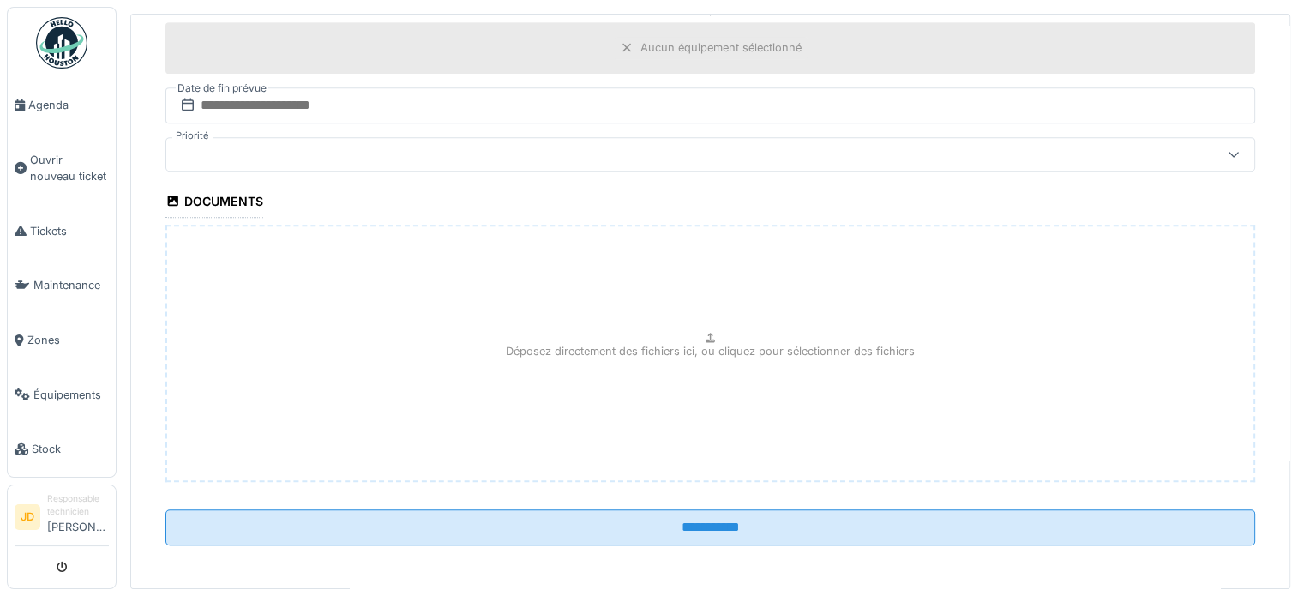
click at [691, 343] on p "Déposez directement des fichiers ici, ou cliquez pour sélectionner des fichiers" at bounding box center [710, 351] width 409 height 16
type input "**********"
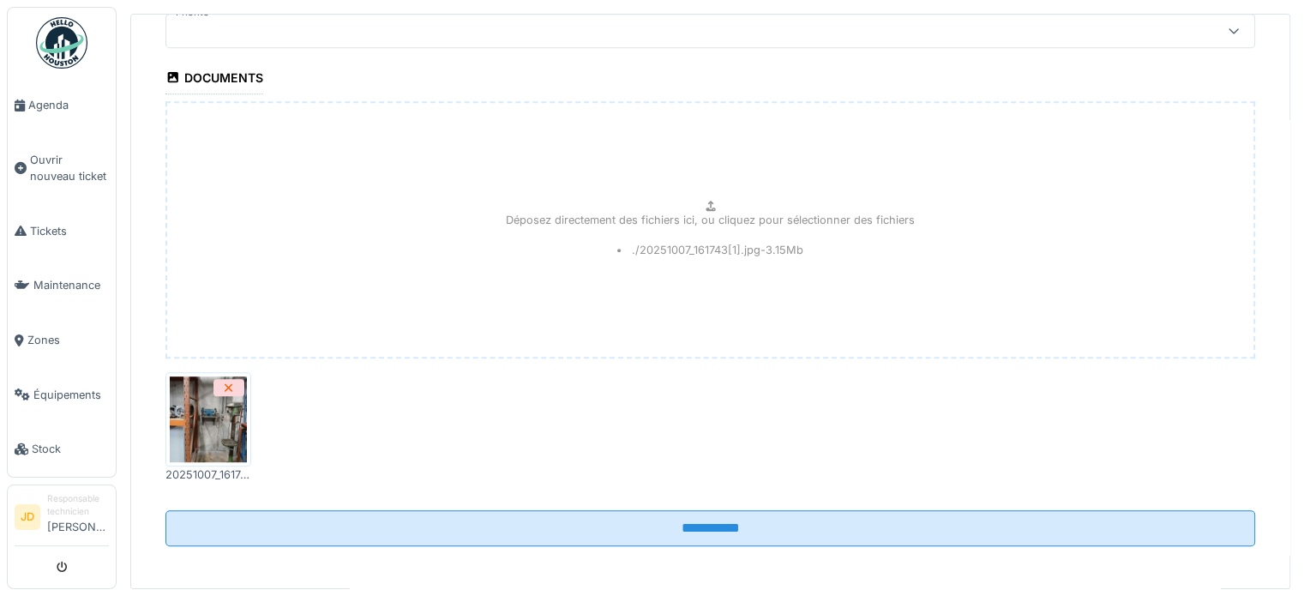
scroll to position [6, 0]
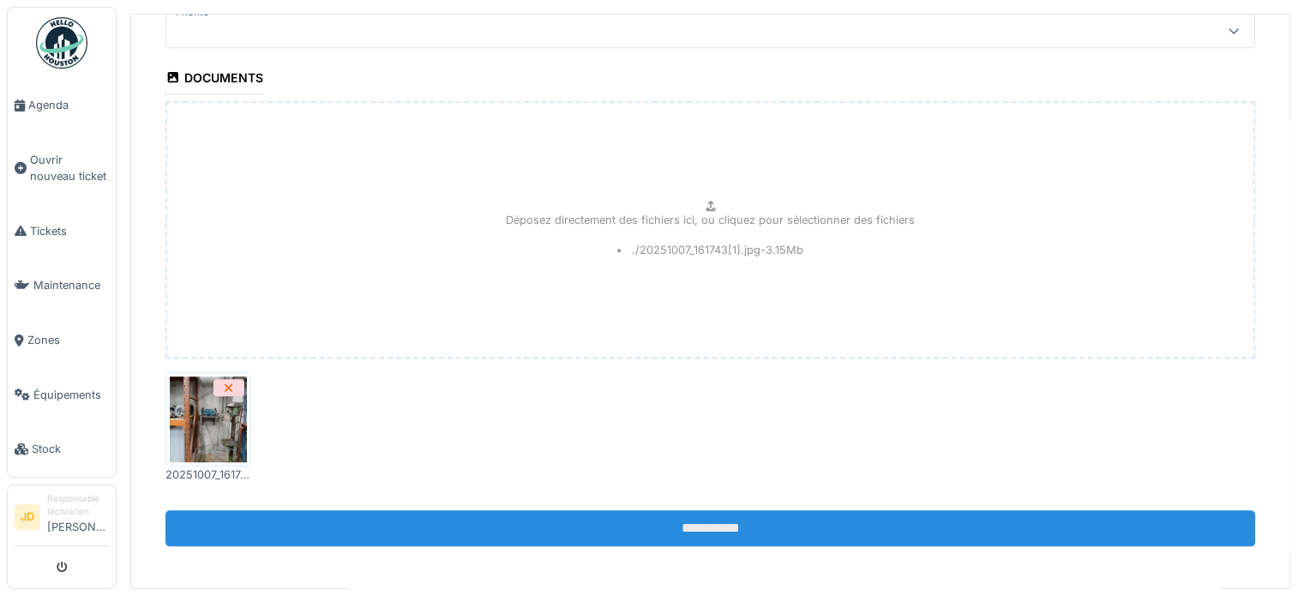
click at [665, 510] on input "**********" at bounding box center [710, 528] width 1090 height 36
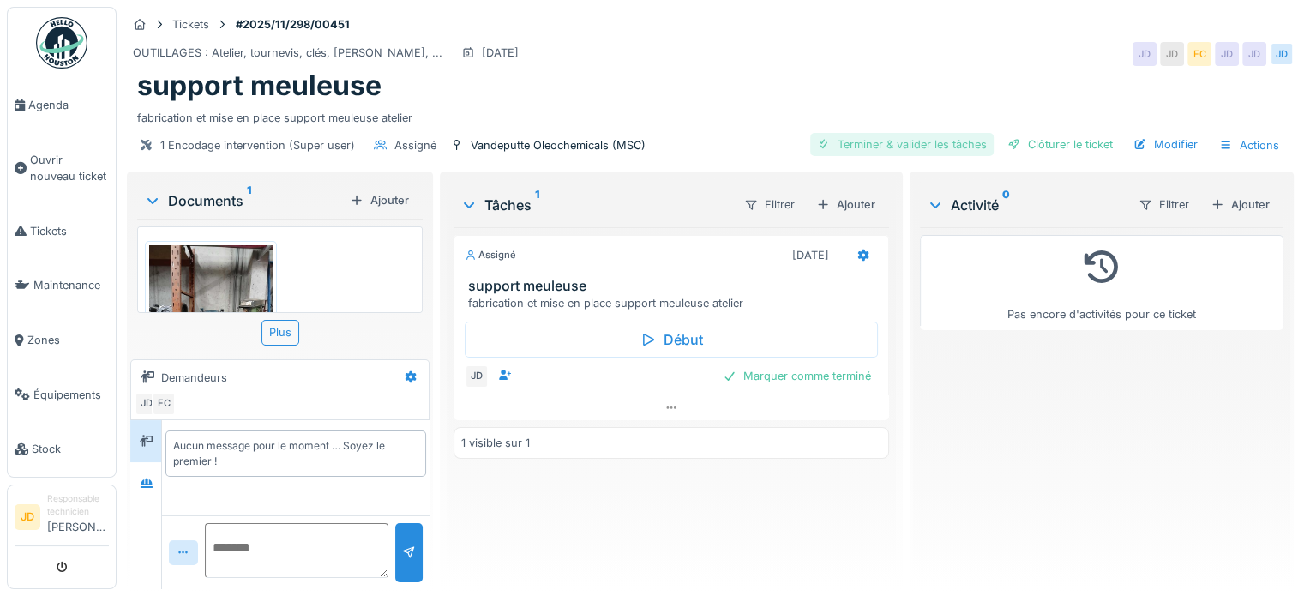
click at [918, 136] on div "Terminer & valider les tâches" at bounding box center [901, 144] width 183 height 23
click at [1033, 141] on div "Clôturer le ticket" at bounding box center [1060, 144] width 119 height 23
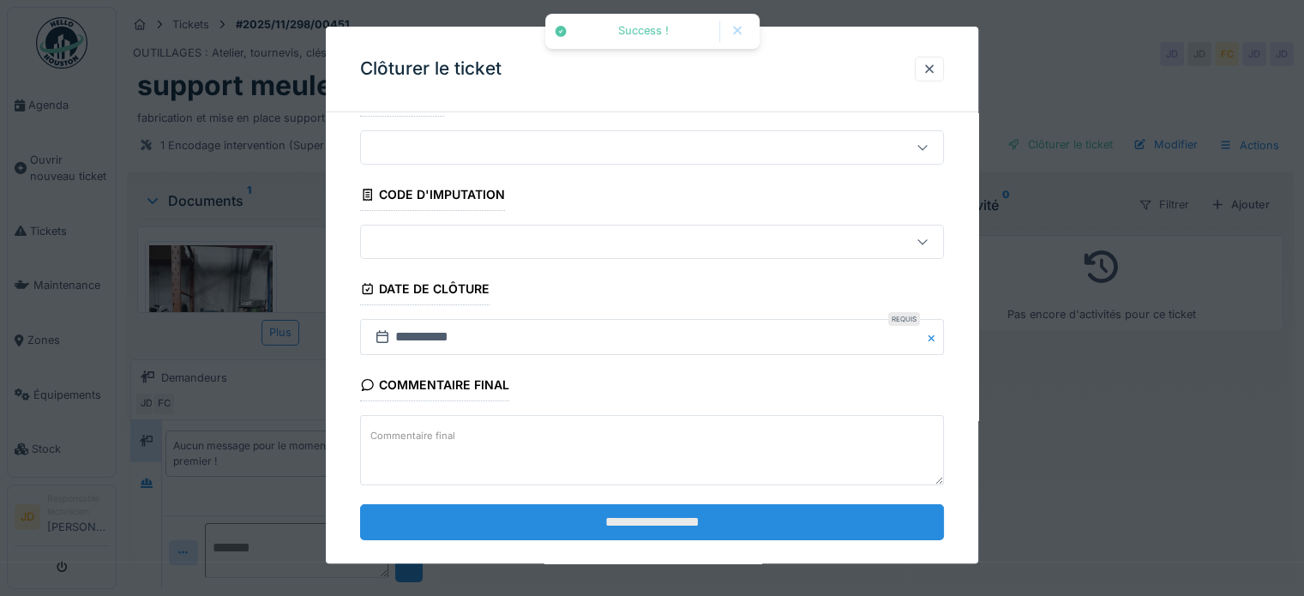
scroll to position [65, 0]
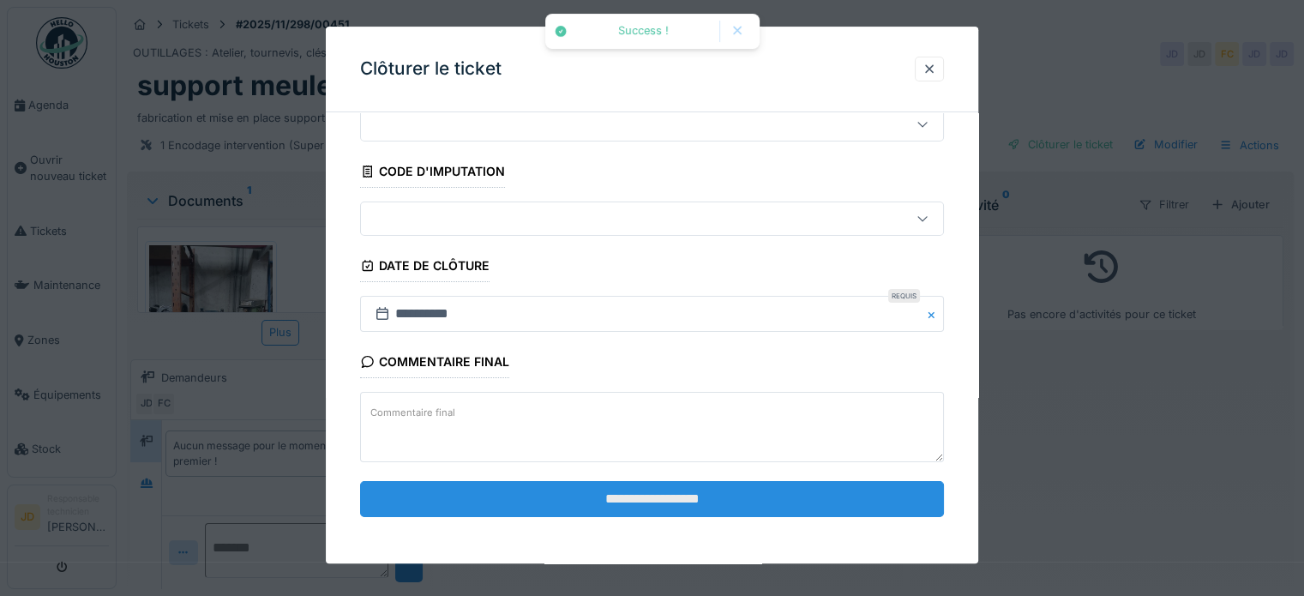
click at [726, 507] on input "**********" at bounding box center [652, 499] width 584 height 36
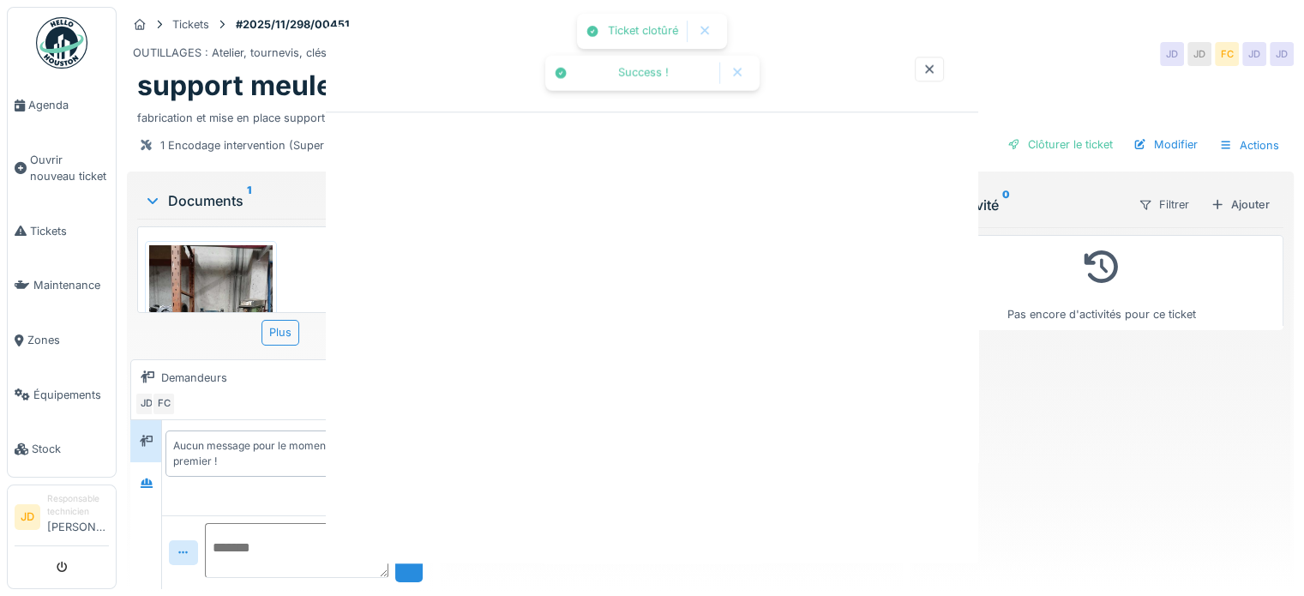
scroll to position [0, 0]
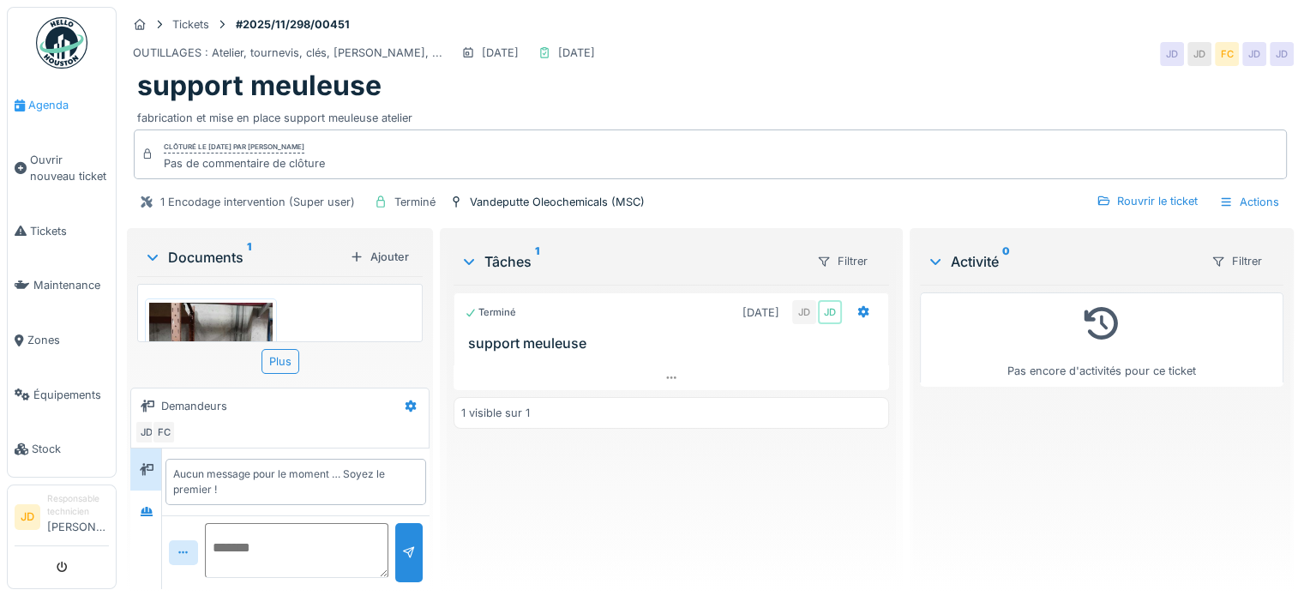
click at [63, 97] on span "Agenda" at bounding box center [68, 105] width 81 height 16
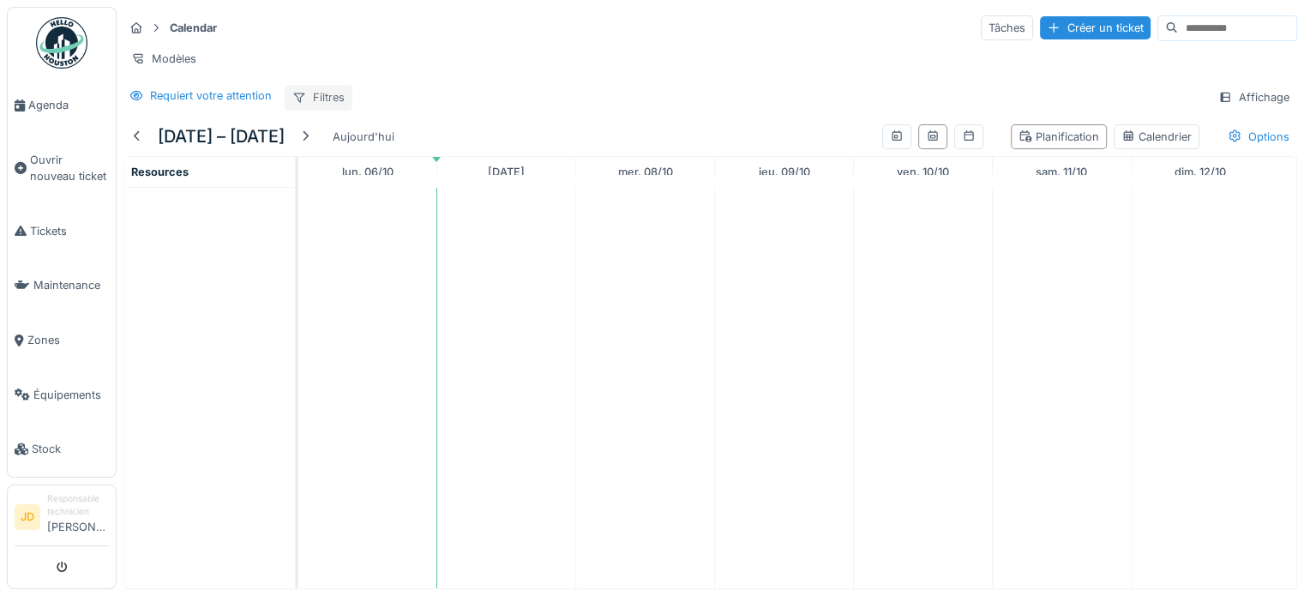
click at [321, 103] on div "Filtres" at bounding box center [319, 97] width 68 height 25
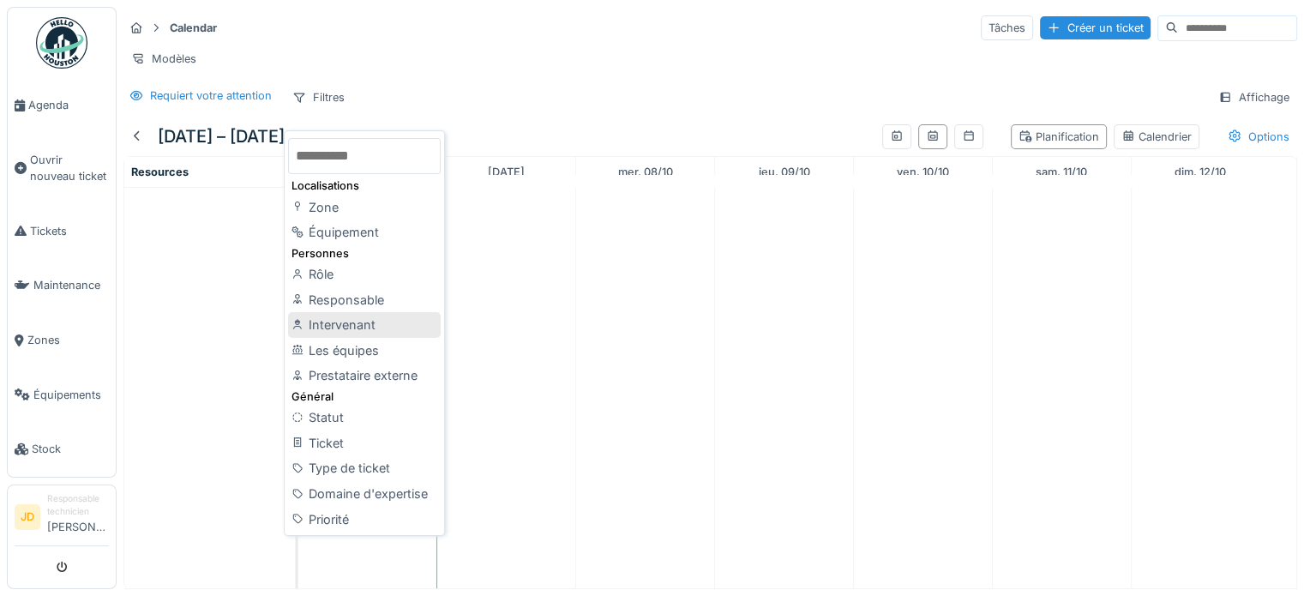
click at [350, 327] on div "Intervenant" at bounding box center [364, 325] width 153 height 26
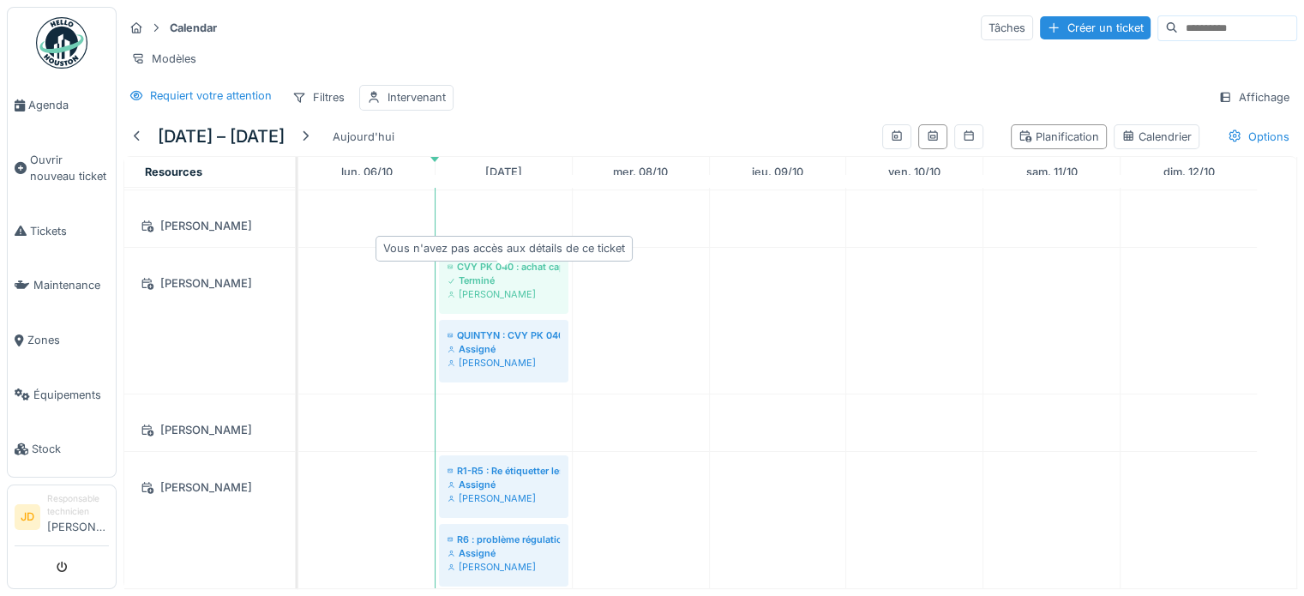
click at [491, 274] on div "CVY PK 040 : achat capteur capacitif IFM" at bounding box center [504, 267] width 112 height 14
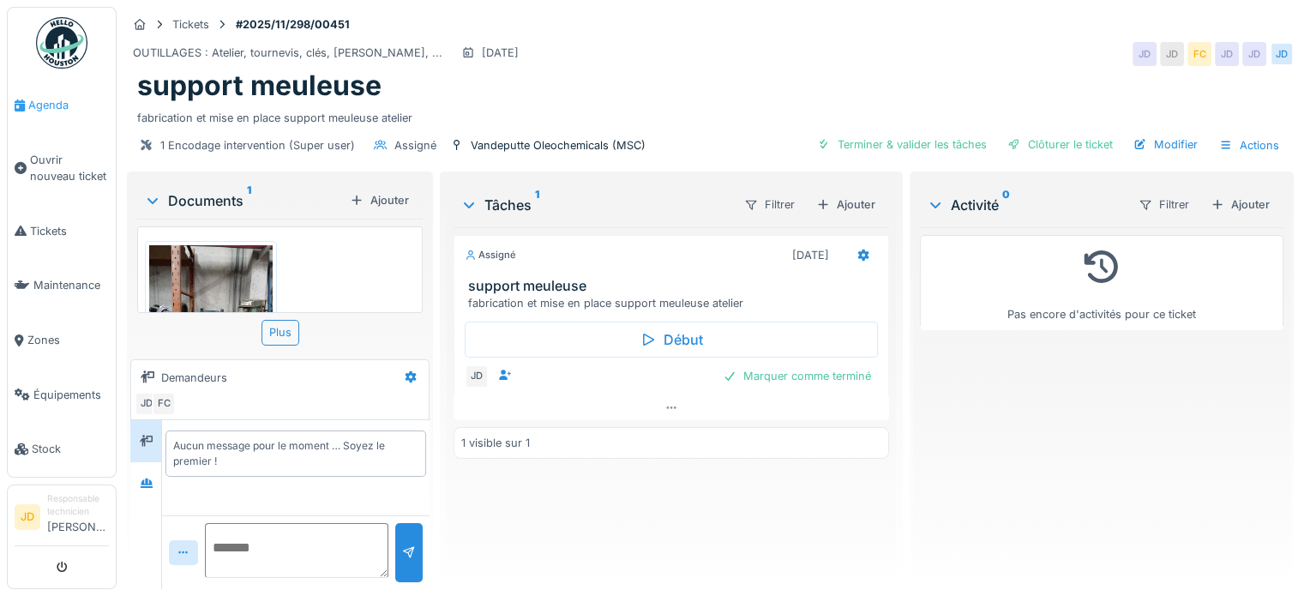
click at [41, 105] on span "Agenda" at bounding box center [68, 105] width 81 height 16
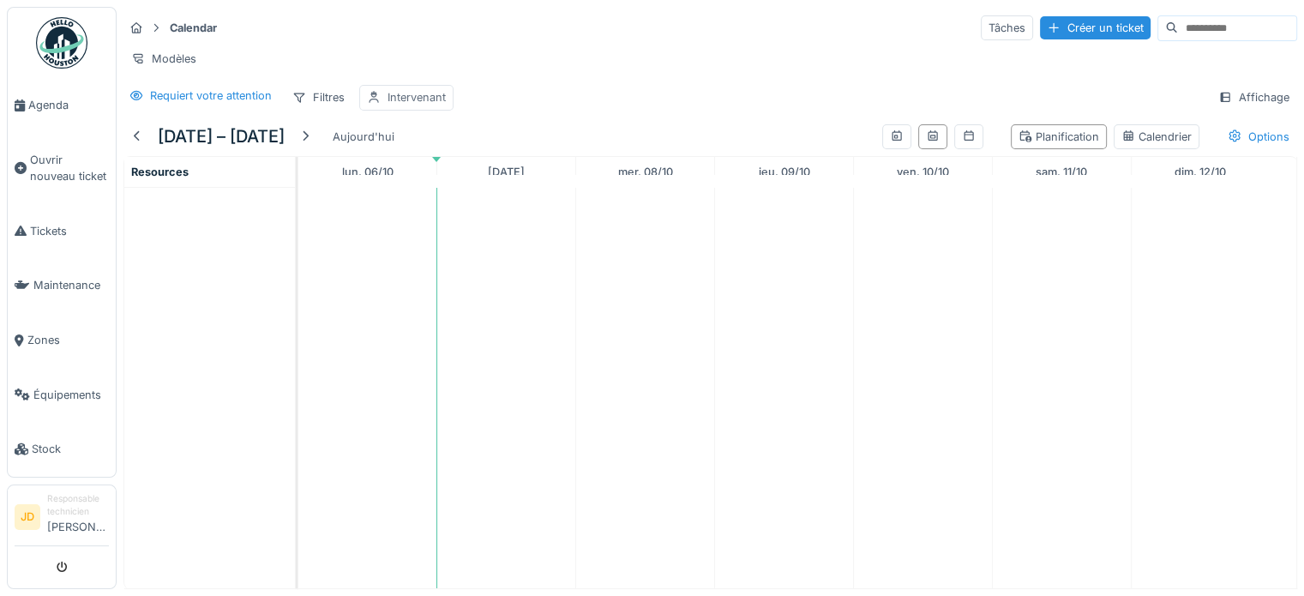
click at [393, 105] on div "Intervenant" at bounding box center [417, 97] width 58 height 16
click at [542, 177] on div at bounding box center [552, 191] width 41 height 33
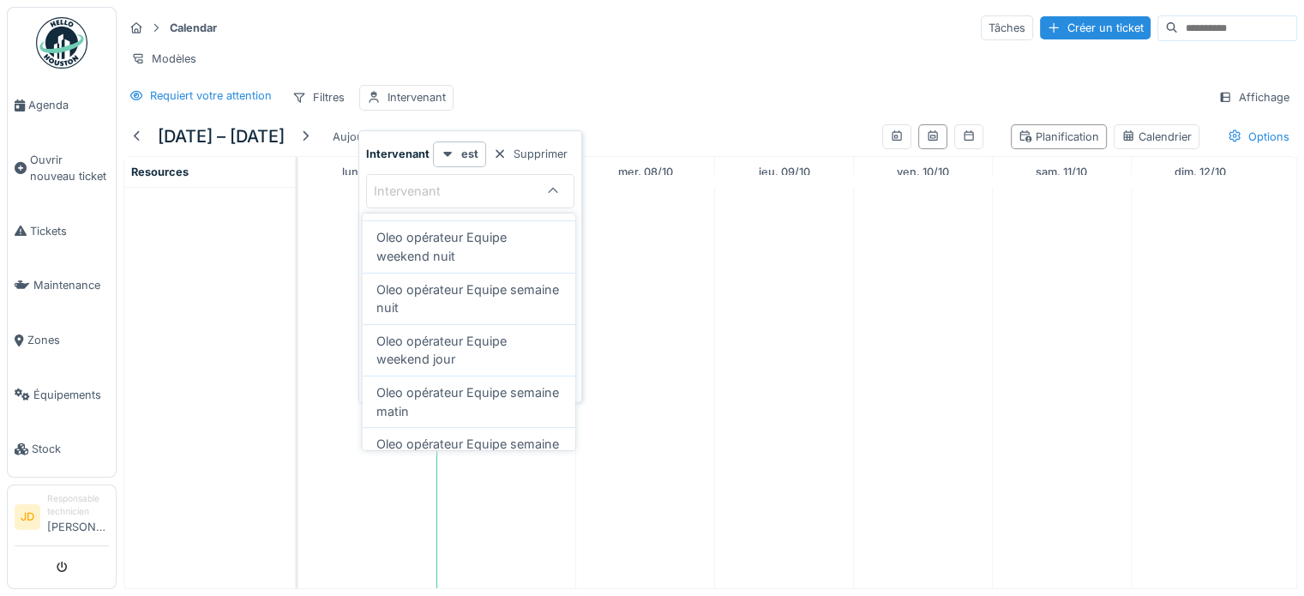
scroll to position [429, 0]
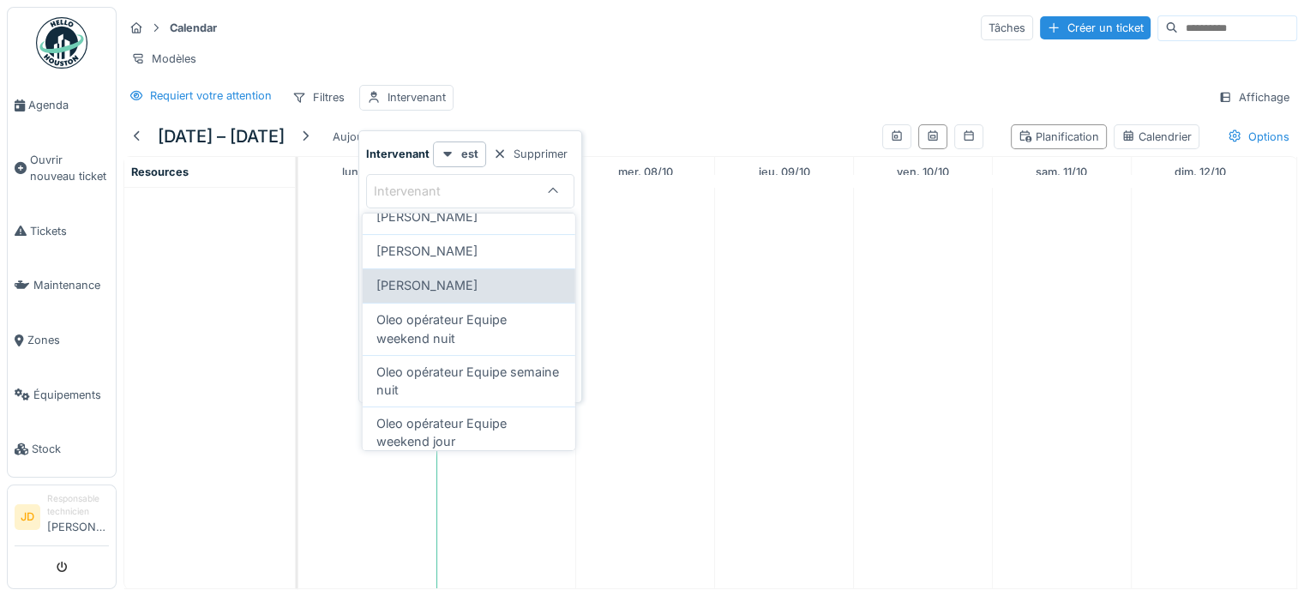
click at [436, 295] on span "[PERSON_NAME]" at bounding box center [426, 285] width 101 height 19
type input "****"
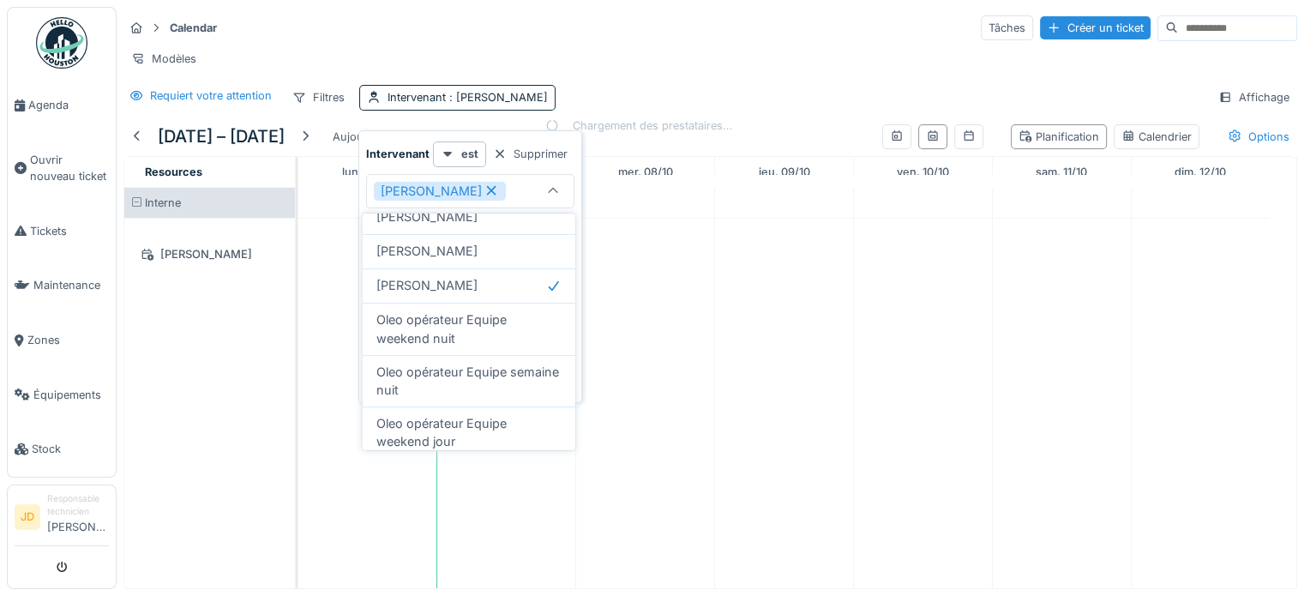
click at [610, 51] on div "Modèles" at bounding box center [710, 58] width 1174 height 25
